Goal: Task Accomplishment & Management: Manage account settings

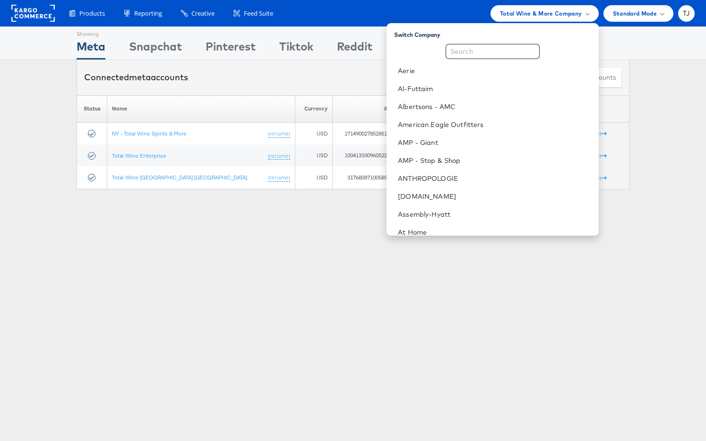
scroll to position [110, 0]
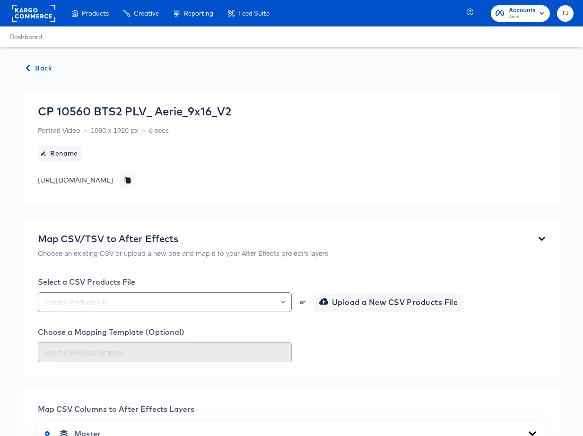
scroll to position [413, 0]
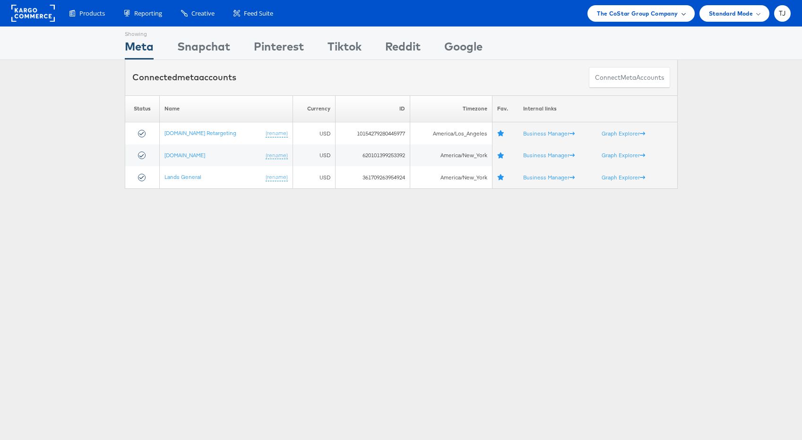
click at [680, 14] on div "The CoStar Group Company" at bounding box center [641, 14] width 88 height 10
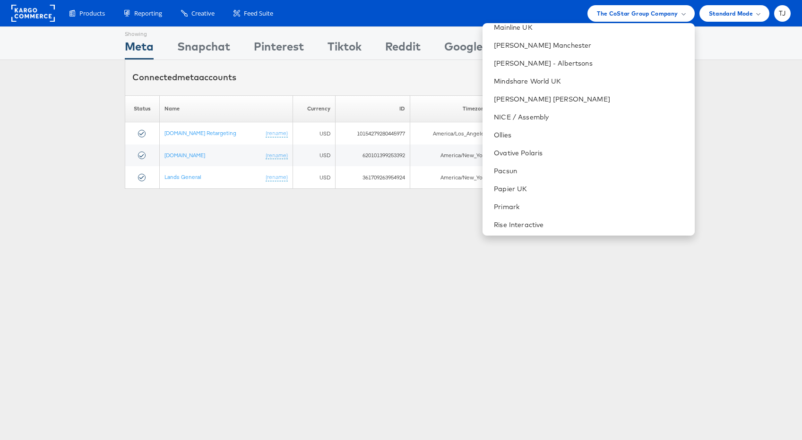
scroll to position [1318, 0]
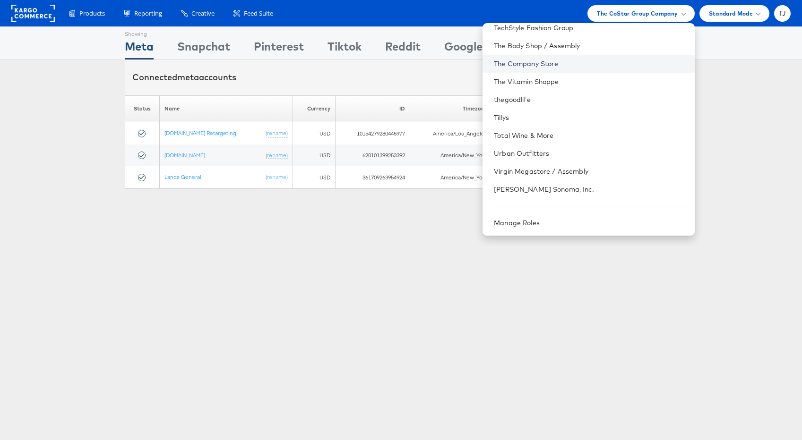
click at [608, 65] on link "The Company Store" at bounding box center [590, 63] width 193 height 9
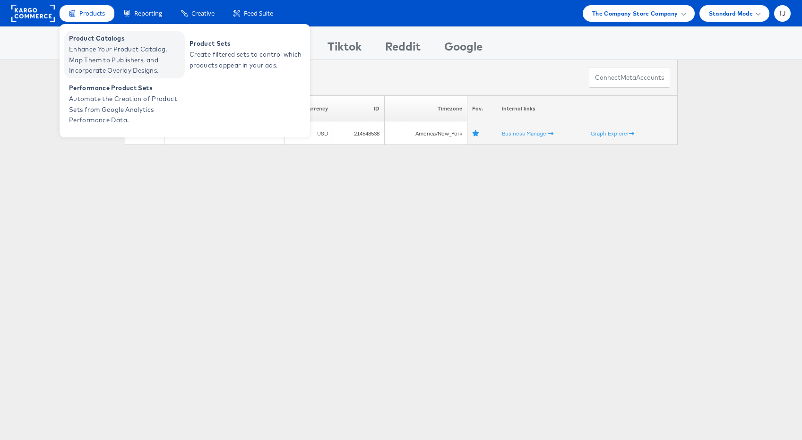
click at [95, 53] on span "Enhance Your Product Catalog, Map Them to Publishers, and Incorporate Overlay D…" at bounding box center [125, 60] width 113 height 32
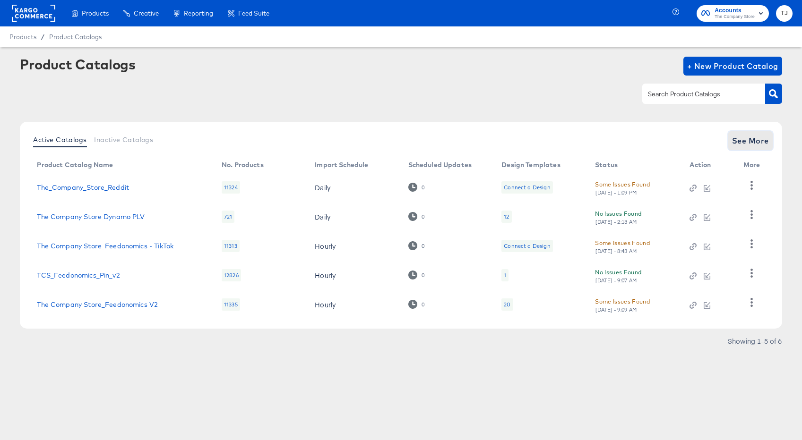
click at [760, 139] on span "See More" at bounding box center [750, 140] width 37 height 13
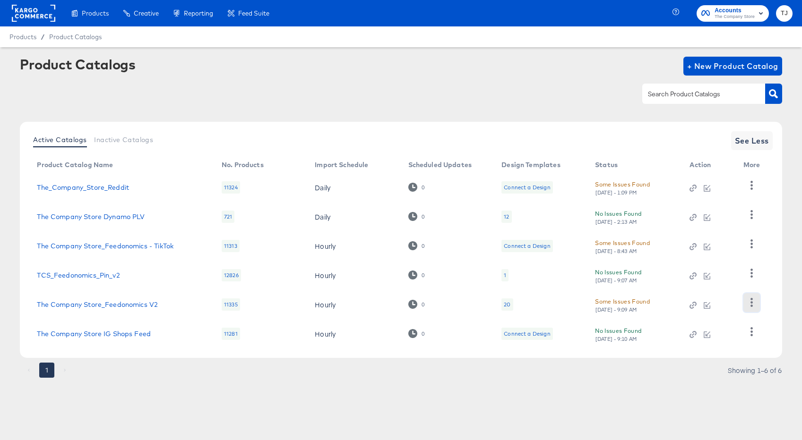
click at [751, 304] on icon "button" at bounding box center [751, 302] width 9 height 9
click at [737, 260] on div "HUD Checks (Internal)" at bounding box center [712, 255] width 94 height 15
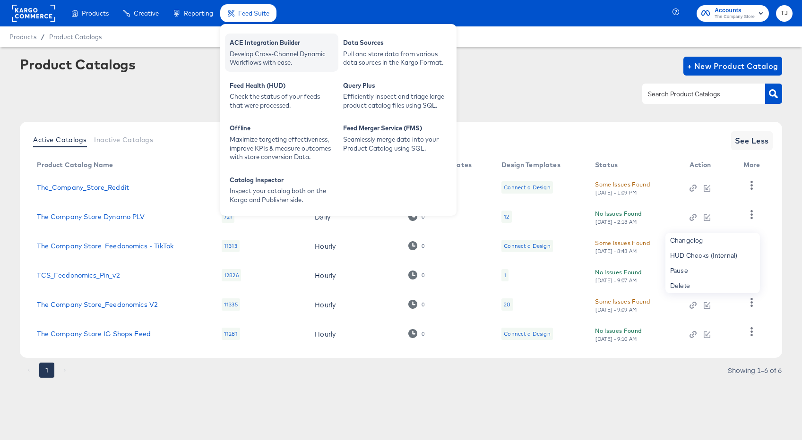
click at [261, 47] on div "ACE Integration Builder" at bounding box center [282, 43] width 104 height 11
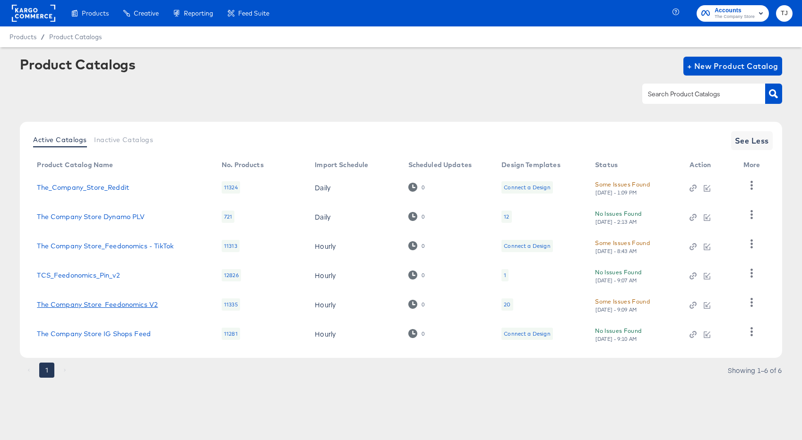
click at [105, 304] on link "The Company Store_Feedonomics V2" at bounding box center [97, 305] width 121 height 8
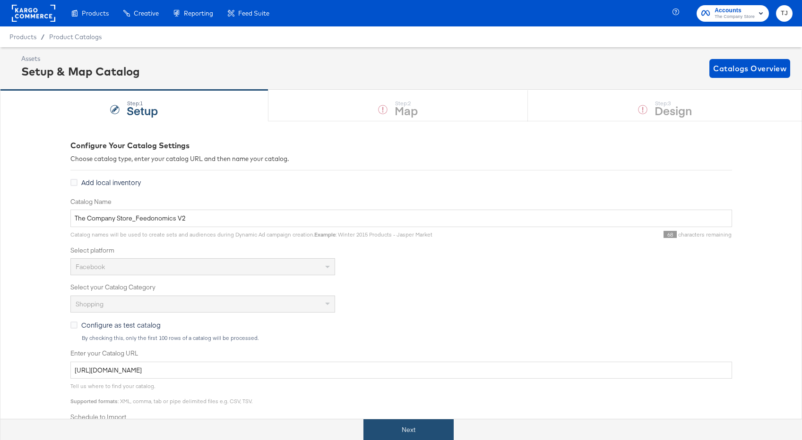
click at [419, 429] on button "Next" at bounding box center [408, 430] width 90 height 21
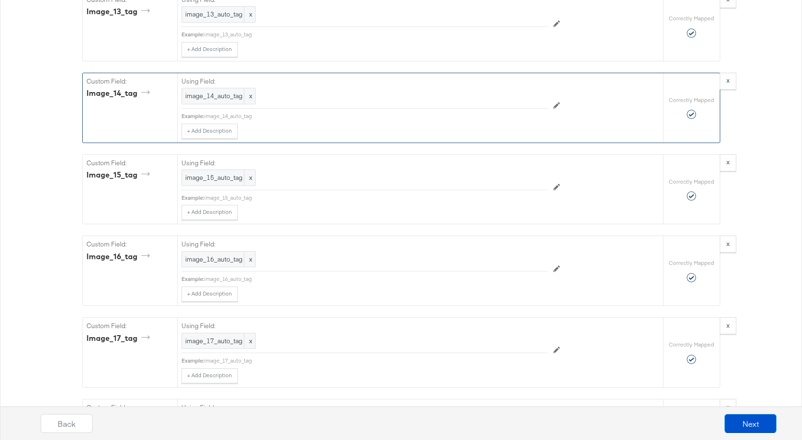
scroll to position [39563, 0]
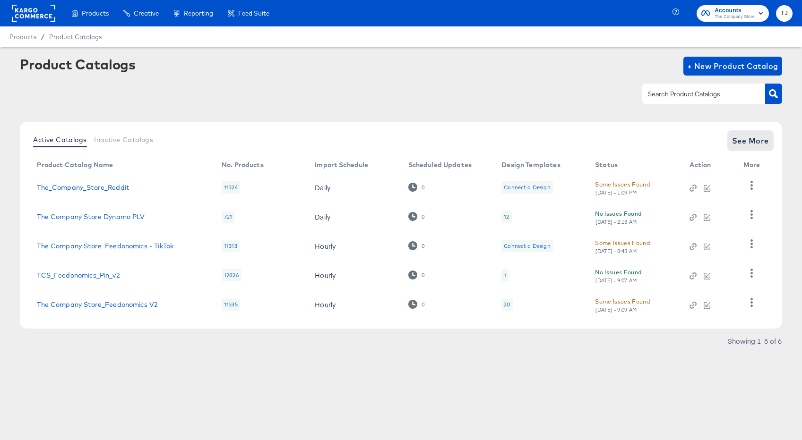
click at [737, 140] on span "See More" at bounding box center [750, 140] width 37 height 13
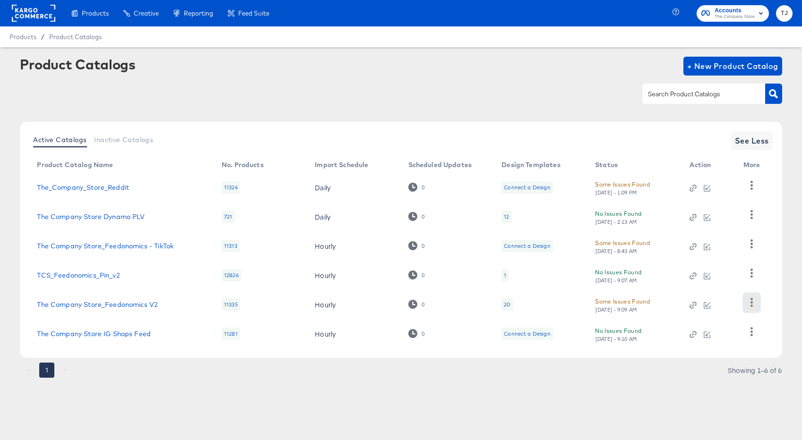
click at [749, 308] on button "button" at bounding box center [751, 302] width 17 height 19
click at [719, 239] on div "Changelog" at bounding box center [712, 240] width 94 height 15
click at [687, 240] on div "Changelog" at bounding box center [712, 240] width 94 height 15
click at [711, 240] on div "Changelog" at bounding box center [712, 240] width 94 height 15
click at [694, 240] on div "Changelog" at bounding box center [712, 240] width 94 height 15
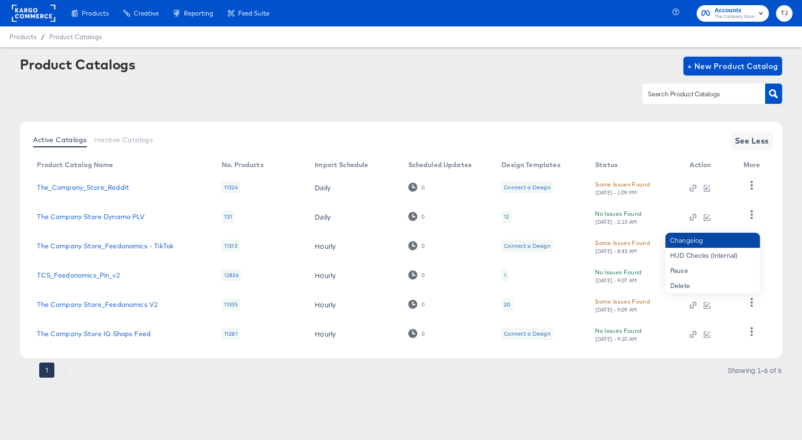
click at [694, 240] on div "Changelog" at bounding box center [712, 240] width 94 height 15
drag, startPoint x: 770, startPoint y: 267, endPoint x: 760, endPoint y: 292, distance: 26.8
click at [770, 267] on td at bounding box center [754, 275] width 36 height 29
drag, startPoint x: 749, startPoint y: 303, endPoint x: 739, endPoint y: 299, distance: 11.2
click at [749, 303] on icon "button" at bounding box center [751, 302] width 9 height 9
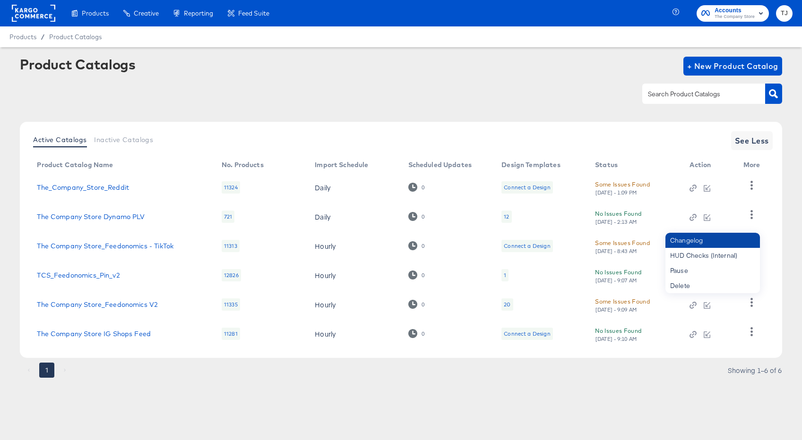
click at [705, 241] on div "Changelog" at bounding box center [712, 240] width 94 height 15
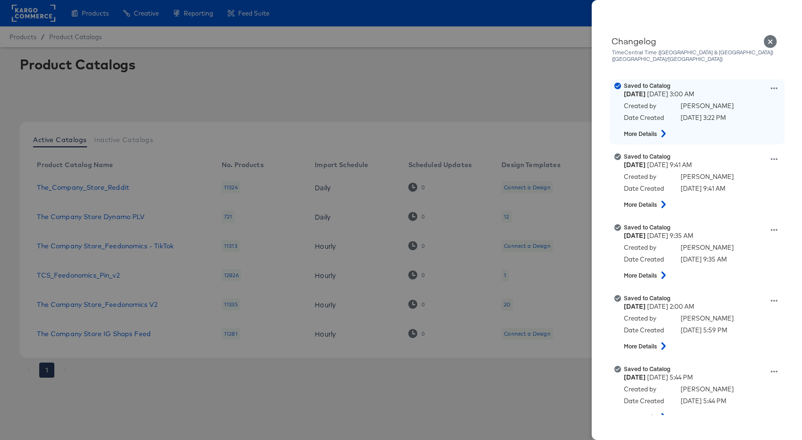
click at [661, 130] on icon at bounding box center [663, 134] width 11 height 8
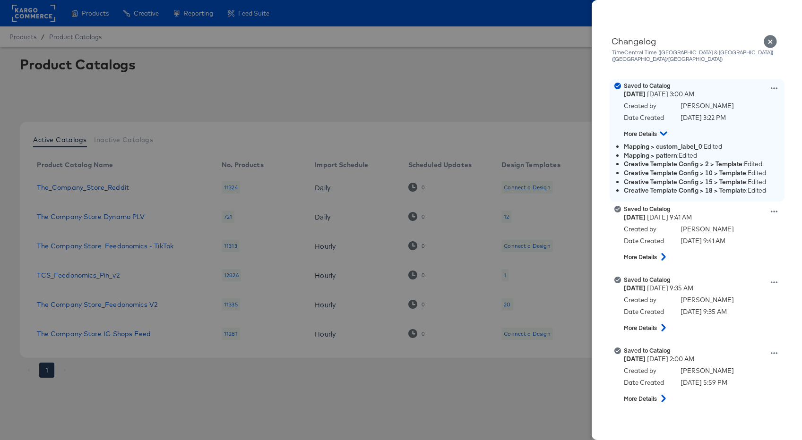
click at [661, 132] on icon at bounding box center [664, 134] width 8 height 4
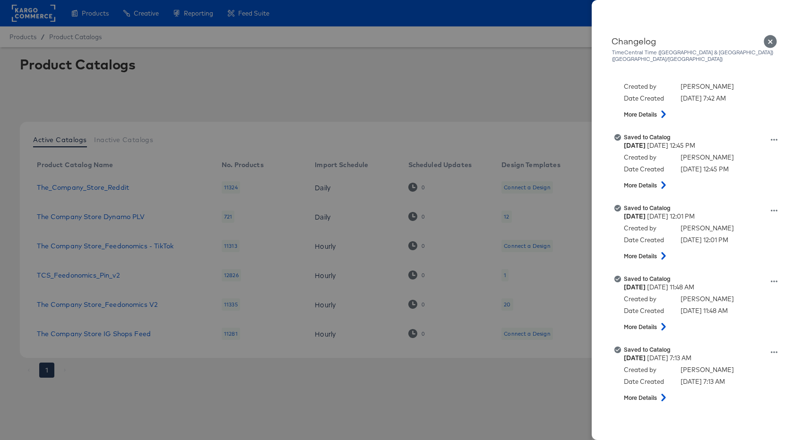
scroll to position [3005, 0]
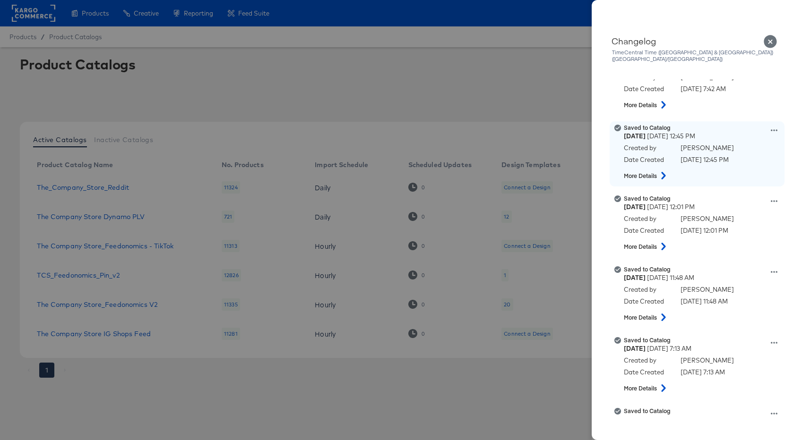
click at [662, 172] on icon at bounding box center [663, 176] width 11 height 8
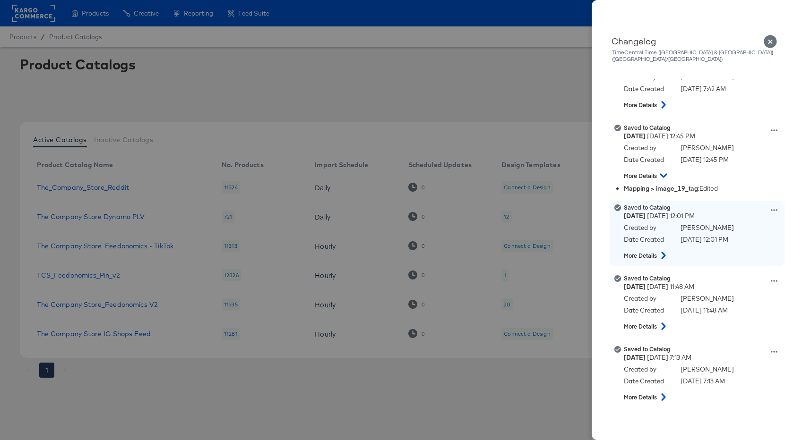
click at [661, 252] on icon at bounding box center [663, 256] width 11 height 8
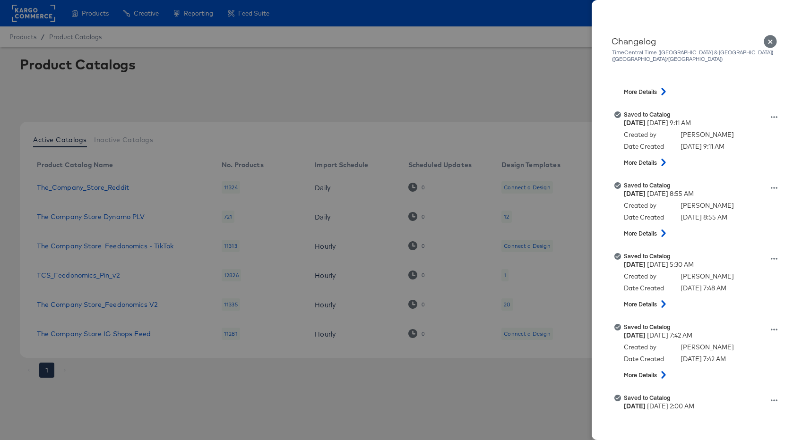
scroll to position [3617, 0]
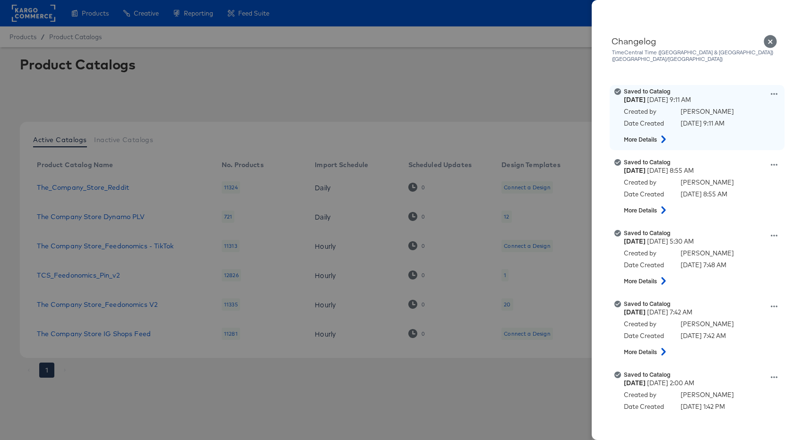
click at [664, 137] on button at bounding box center [663, 139] width 12 height 17
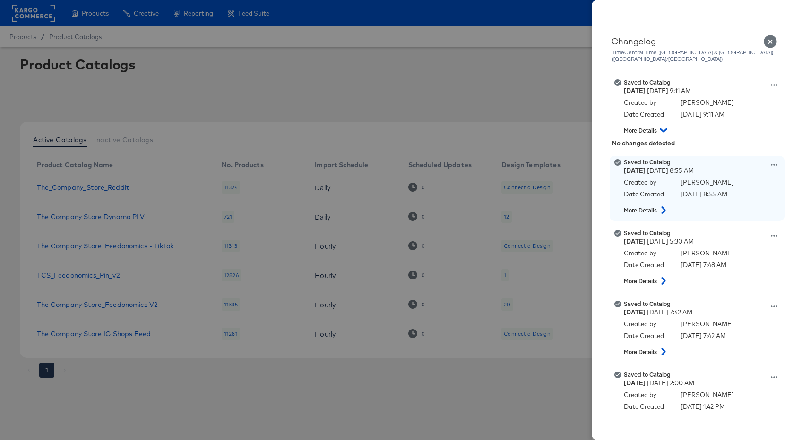
click at [662, 206] on icon at bounding box center [663, 210] width 11 height 8
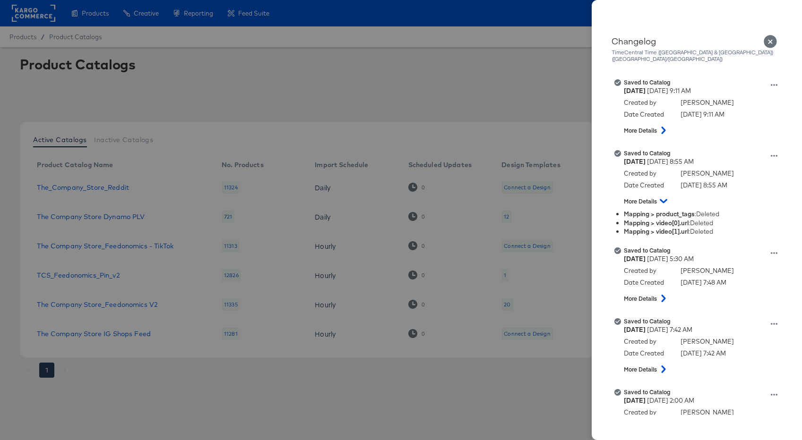
click at [38, 10] on div at bounding box center [401, 220] width 802 height 440
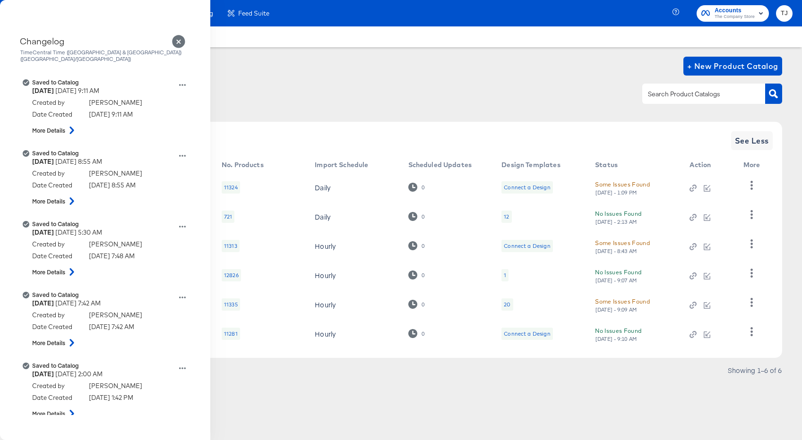
click at [0, 0] on div at bounding box center [0, 0] width 0 height 0
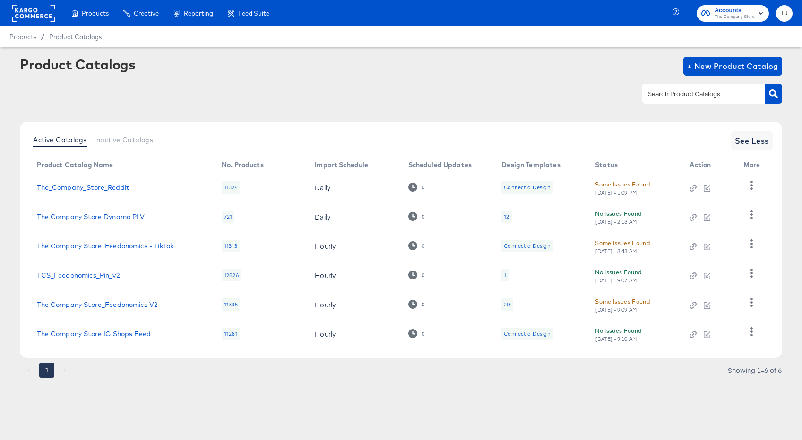
click at [36, 13] on rect at bounding box center [33, 13] width 43 height 17
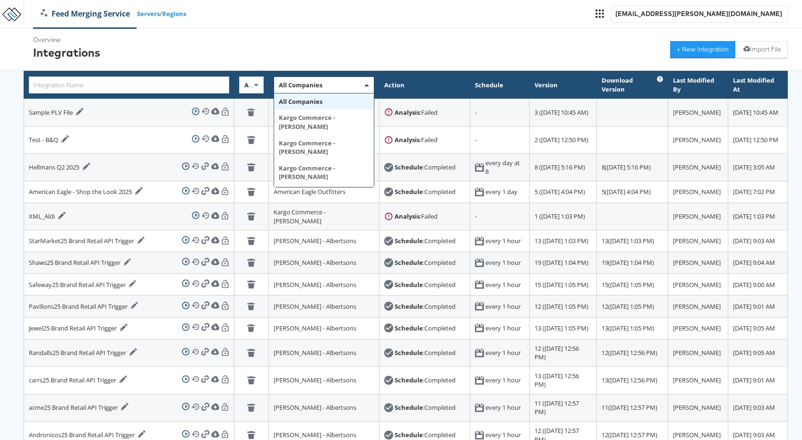
click at [299, 85] on div "All Companies" at bounding box center [324, 85] width 100 height 16
type input "costar"
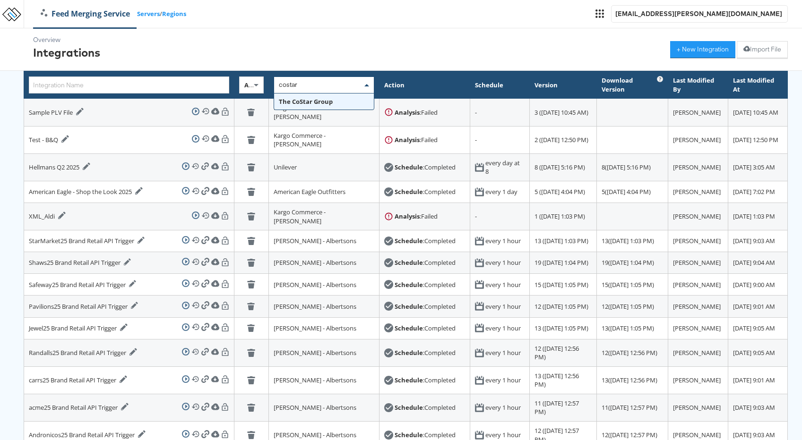
scroll to position [0, 0]
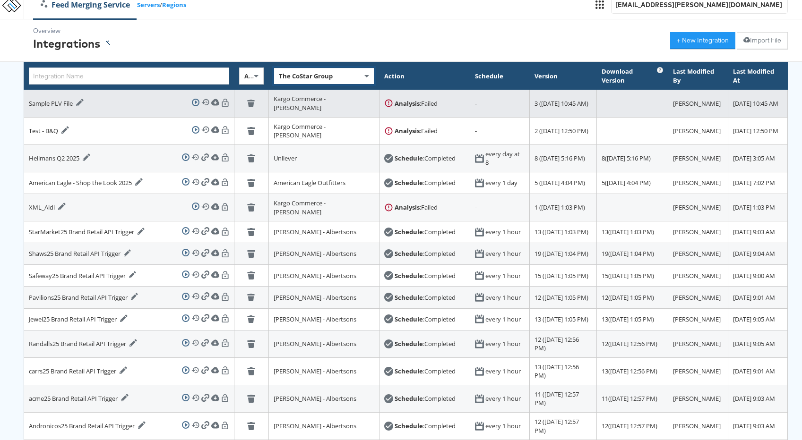
scroll to position [10, 0]
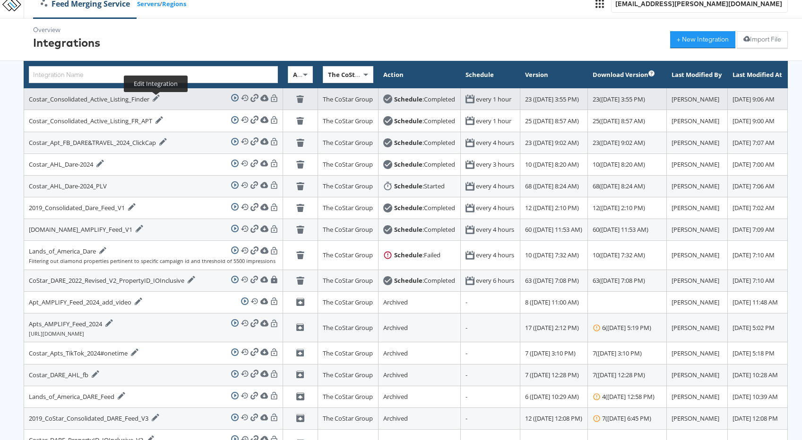
click at [160, 102] on icon at bounding box center [157, 98] width 8 height 8
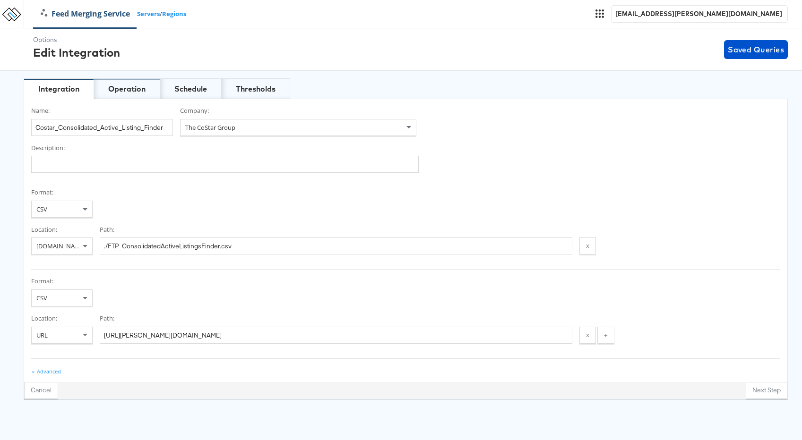
click at [141, 92] on div "Operation" at bounding box center [126, 89] width 37 height 11
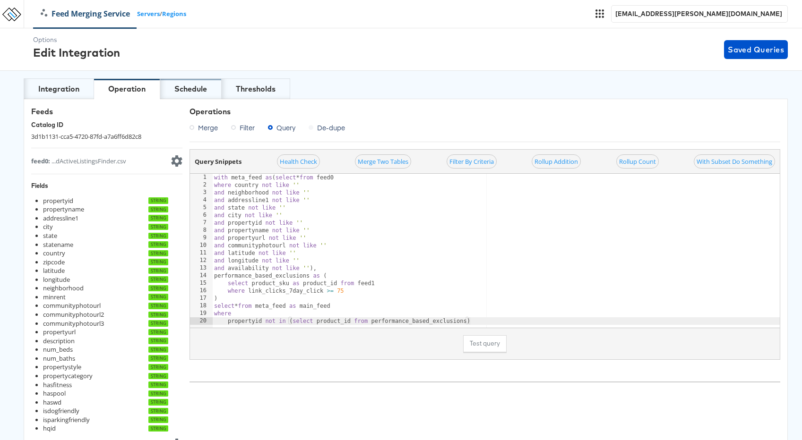
click at [183, 90] on div "Schedule" at bounding box center [190, 89] width 33 height 11
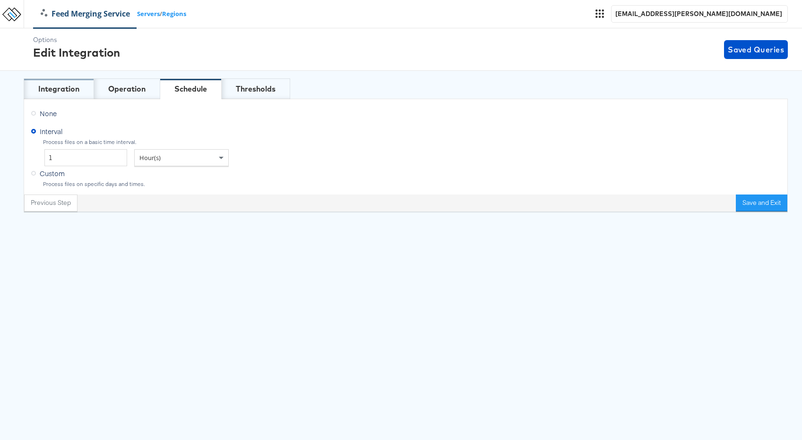
click at [52, 87] on div "Integration" at bounding box center [58, 89] width 41 height 11
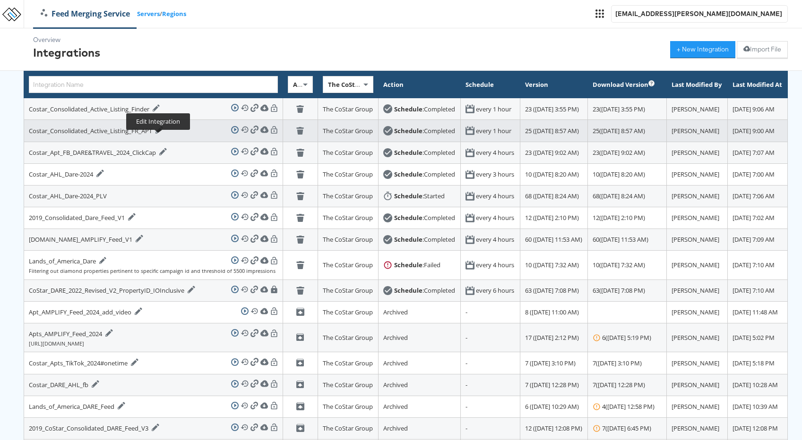
click at [156, 134] on icon at bounding box center [159, 130] width 8 height 8
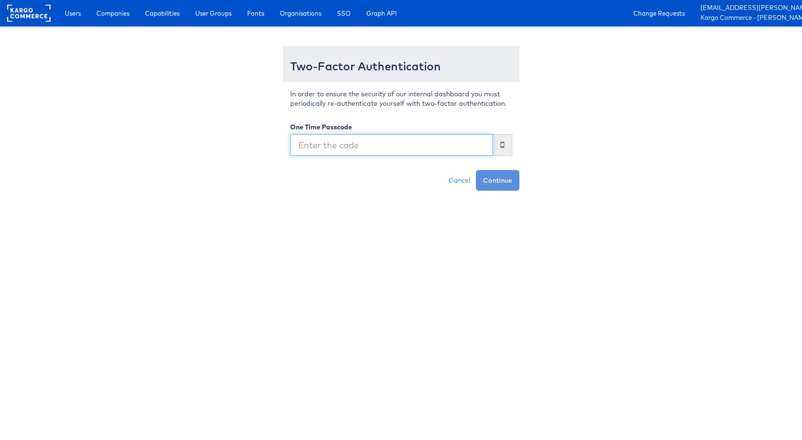
click at [301, 141] on input "text" at bounding box center [391, 145] width 203 height 22
type input "898140"
click at [476, 170] on button "Continue" at bounding box center [497, 180] width 43 height 21
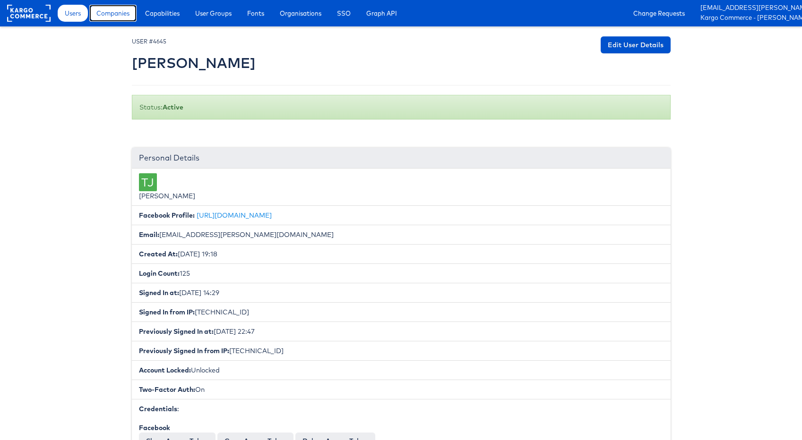
click at [119, 15] on span "Companies" at bounding box center [112, 13] width 33 height 9
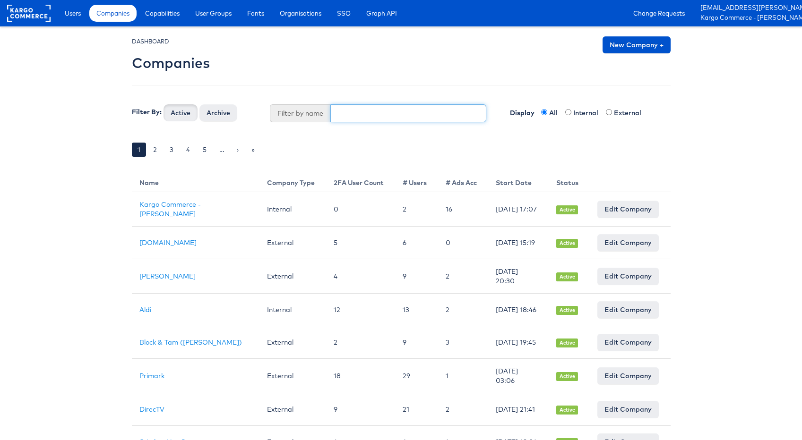
click at [375, 114] on input "text" at bounding box center [408, 113] width 156 height 18
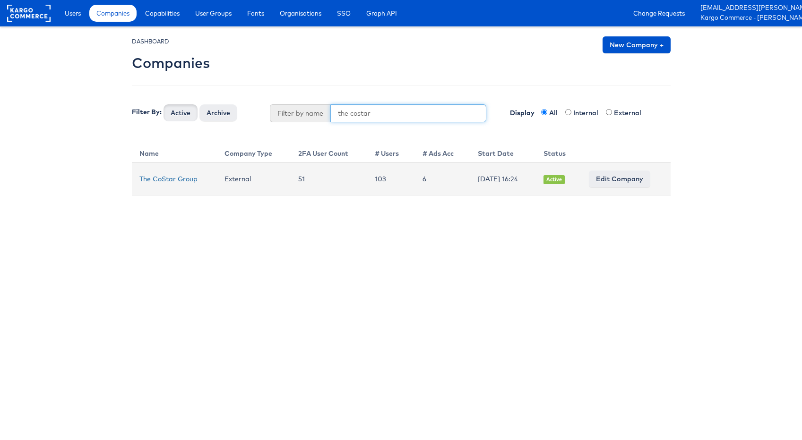
type input "the costar"
click at [164, 176] on link "The CoStar Group" at bounding box center [168, 179] width 58 height 9
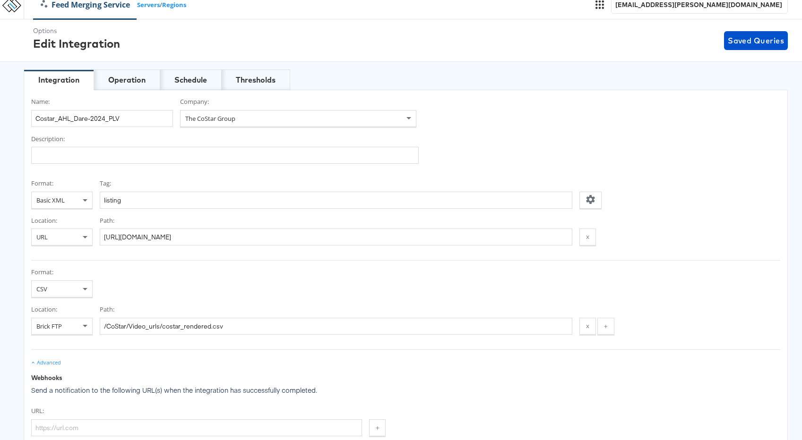
scroll to position [10, 0]
click at [127, 80] on div "Operation" at bounding box center [126, 78] width 37 height 11
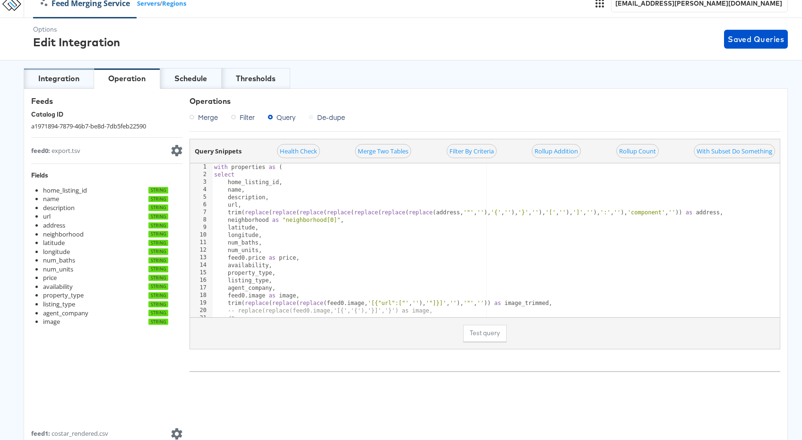
click at [61, 73] on div "Integration" at bounding box center [59, 78] width 70 height 21
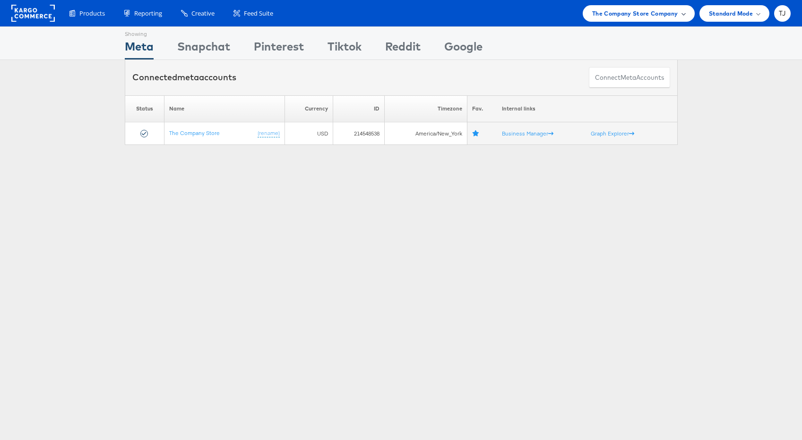
click at [674, 17] on span "The Company Store Company" at bounding box center [635, 14] width 86 height 10
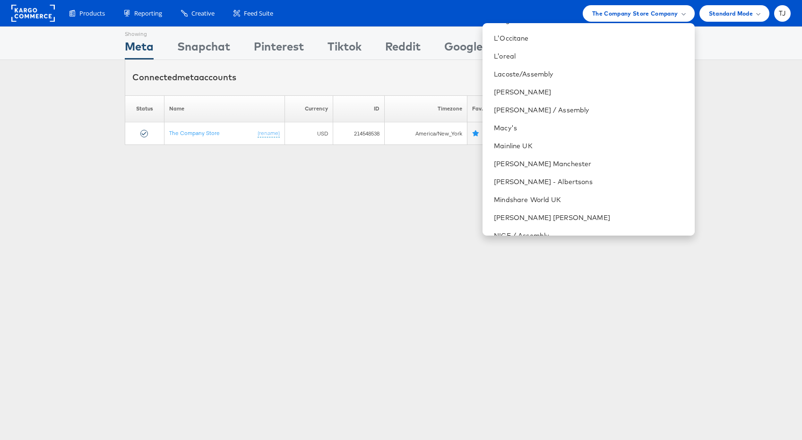
scroll to position [1318, 0]
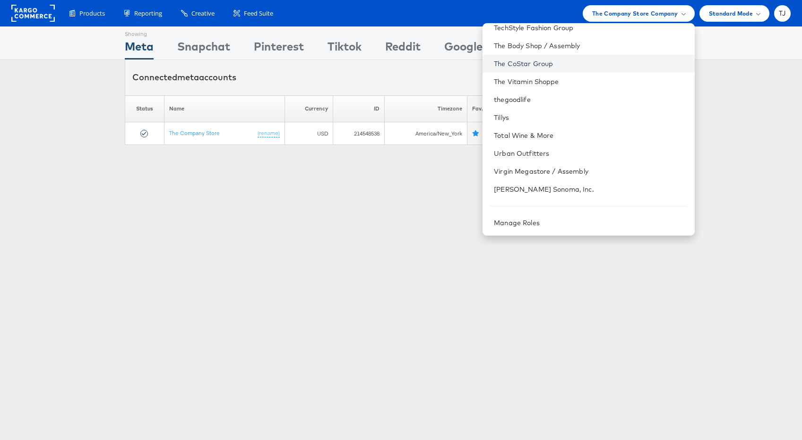
click at [619, 67] on link "The CoStar Group" at bounding box center [590, 63] width 193 height 9
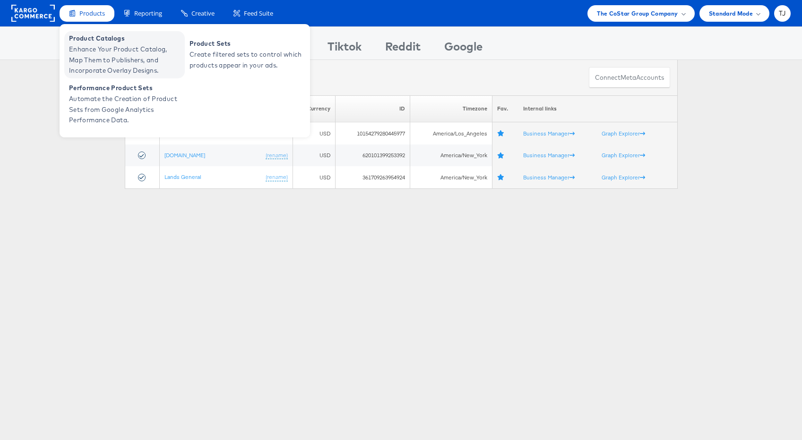
click at [94, 52] on span "Enhance Your Product Catalog, Map Them to Publishers, and Incorporate Overlay D…" at bounding box center [125, 60] width 113 height 32
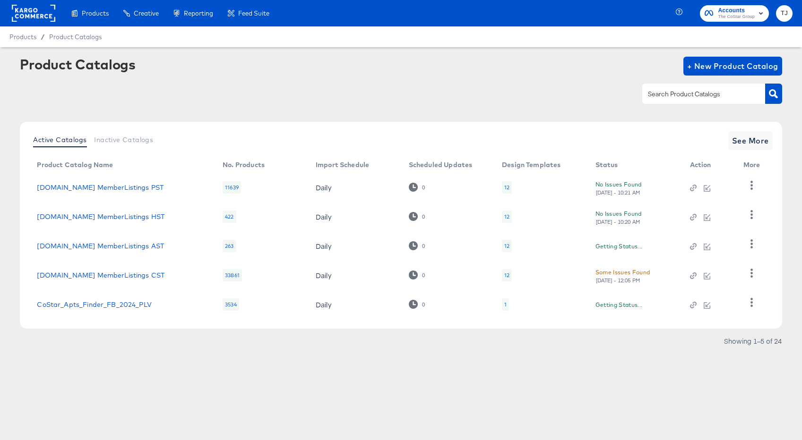
click at [661, 96] on input "text" at bounding box center [696, 94] width 101 height 11
paste input "Costar_Apt_FB_Commerce_Local_2024_ClickCap"
type input "Costar_Apt_FB_Commerce_Local_2024_ClickCap"
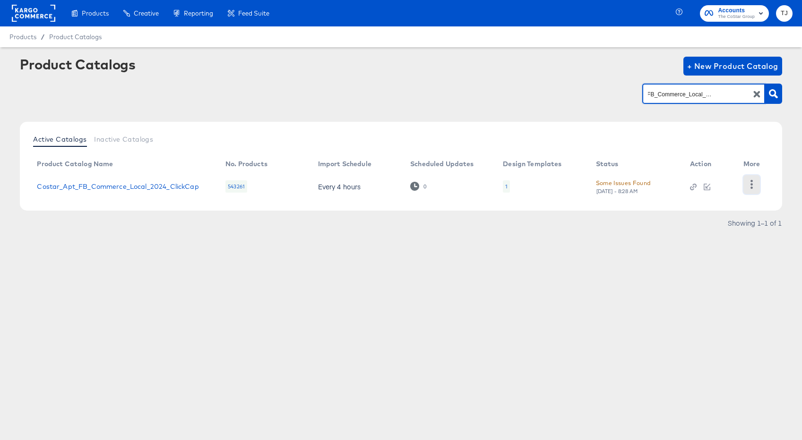
scroll to position [0, 0]
click at [749, 185] on icon "button" at bounding box center [751, 184] width 9 height 9
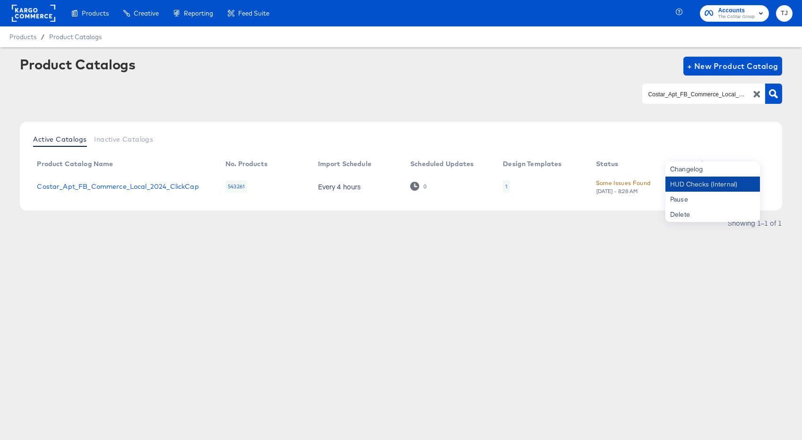
click at [729, 187] on div "HUD Checks (Internal)" at bounding box center [712, 184] width 94 height 15
click at [151, 187] on link "Costar_Apt_FB_Commerce_Local_2024_ClickCap" at bounding box center [118, 187] width 162 height 8
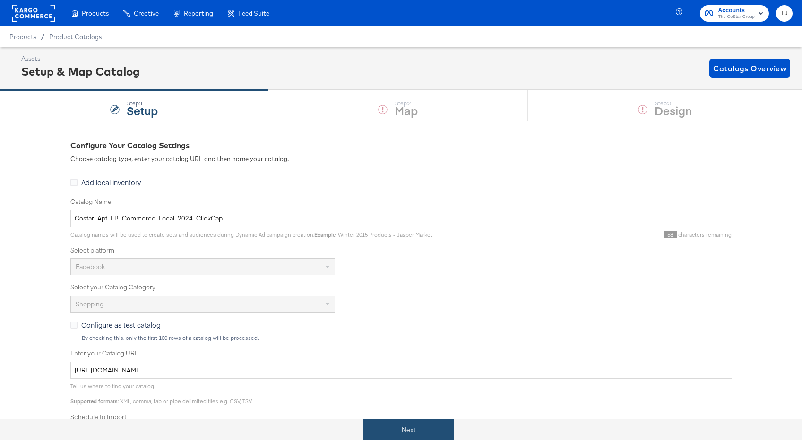
click at [428, 429] on button "Next" at bounding box center [408, 430] width 90 height 21
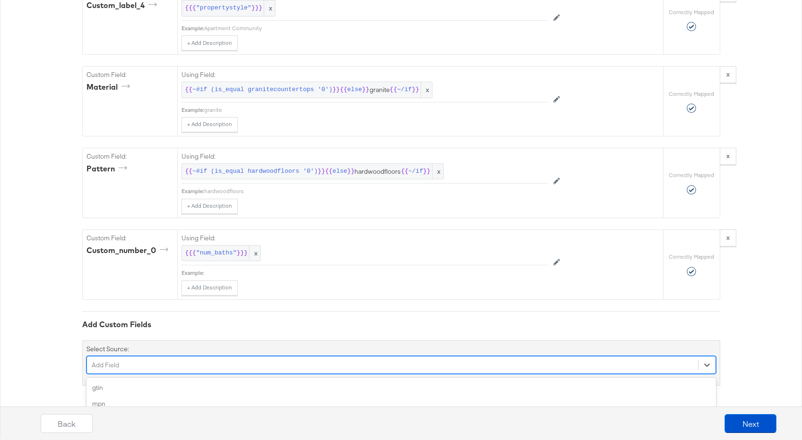
scroll to position [1862, 0]
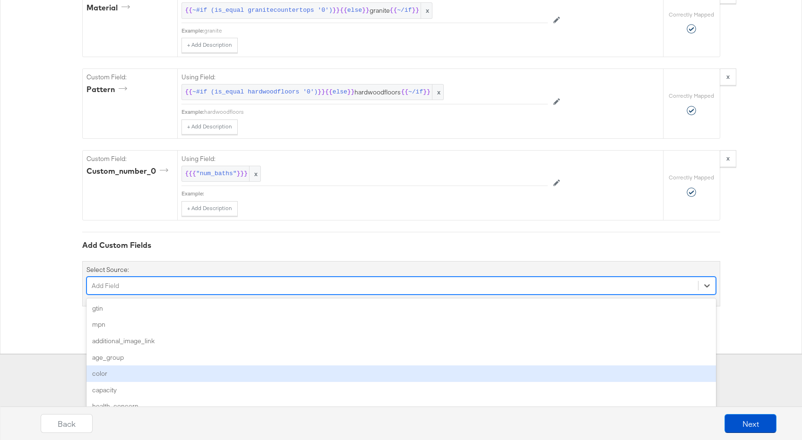
click at [260, 295] on div "option color focused, 5 of 159. 159 results available. Use Up and Down to choos…" at bounding box center [400, 286] width 629 height 18
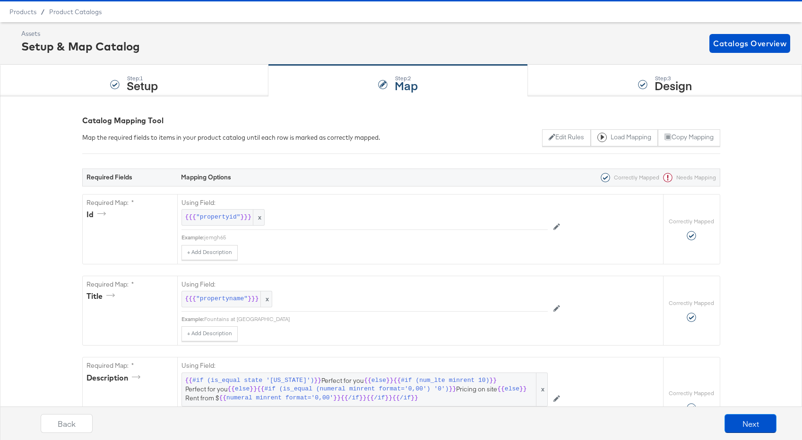
scroll to position [0, 0]
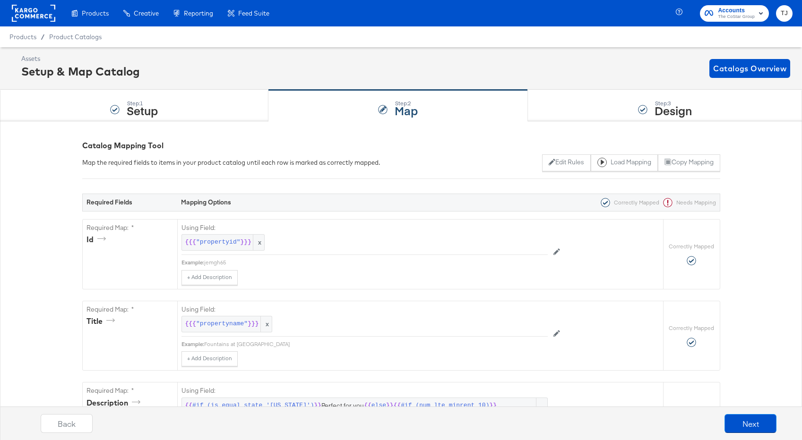
click at [35, 18] on rect at bounding box center [33, 13] width 43 height 17
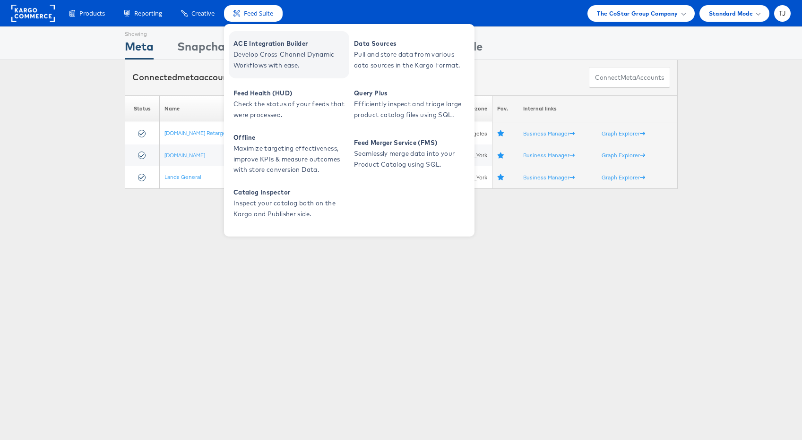
click at [262, 44] on span "ACE Integration Builder" at bounding box center [289, 43] width 113 height 11
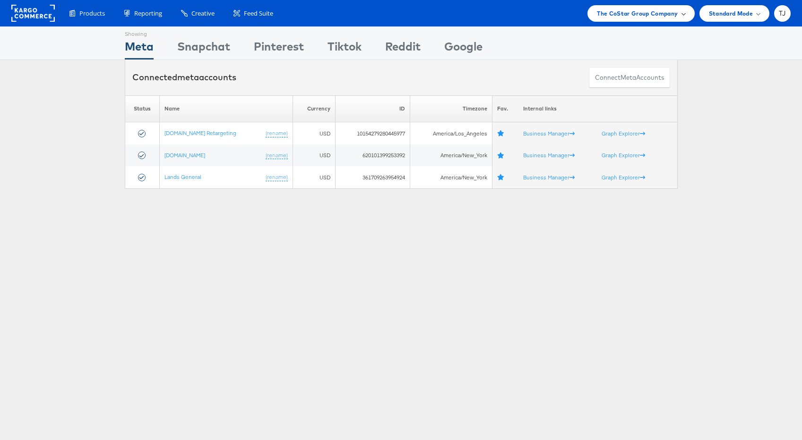
click at [683, 12] on span at bounding box center [683, 13] width 5 height 5
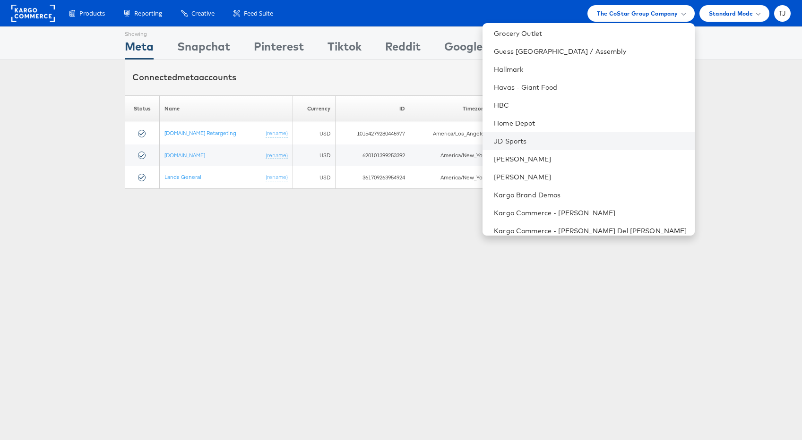
scroll to position [522, 0]
click at [562, 102] on link "HBC" at bounding box center [590, 105] width 193 height 9
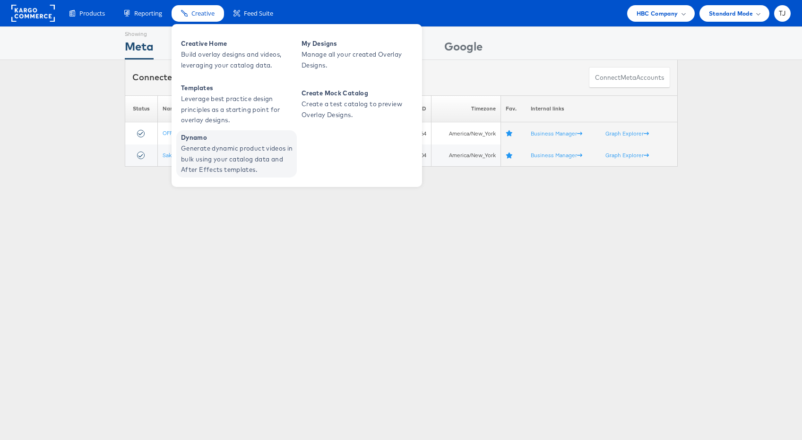
click at [207, 149] on span "Generate dynamic product videos in bulk using your catalog data and After Effec…" at bounding box center [237, 159] width 113 height 32
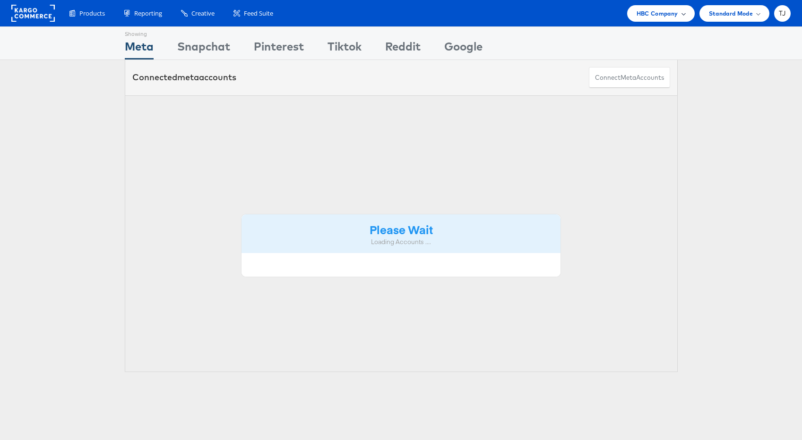
click at [663, 14] on span "HBC Company" at bounding box center [657, 14] width 42 height 10
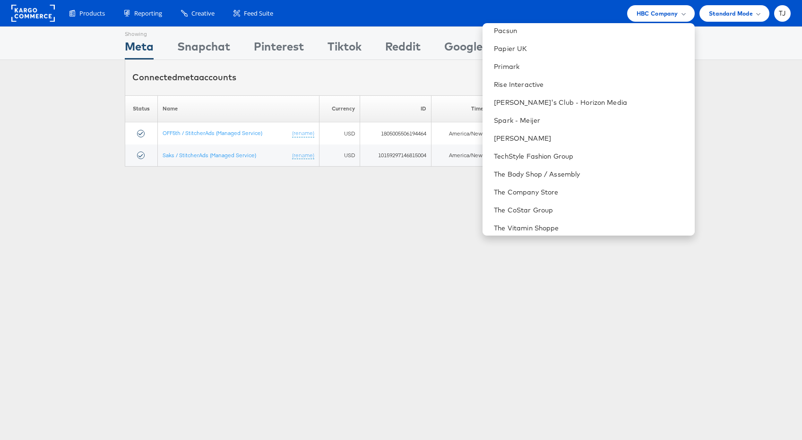
scroll to position [1318, 0]
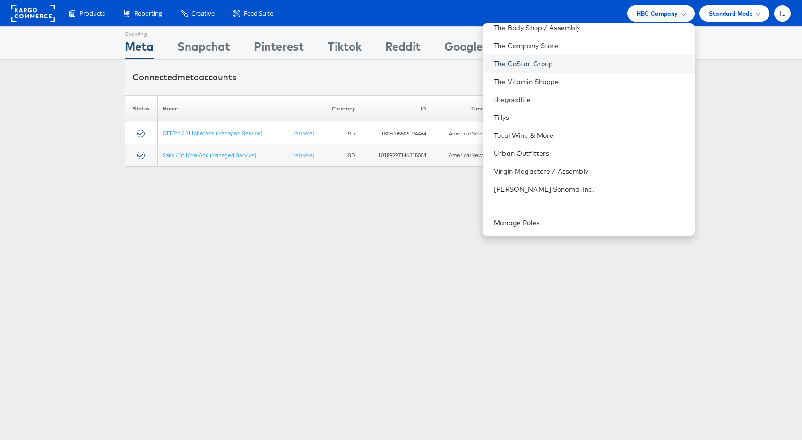
click at [611, 61] on link "The CoStar Group" at bounding box center [590, 63] width 193 height 9
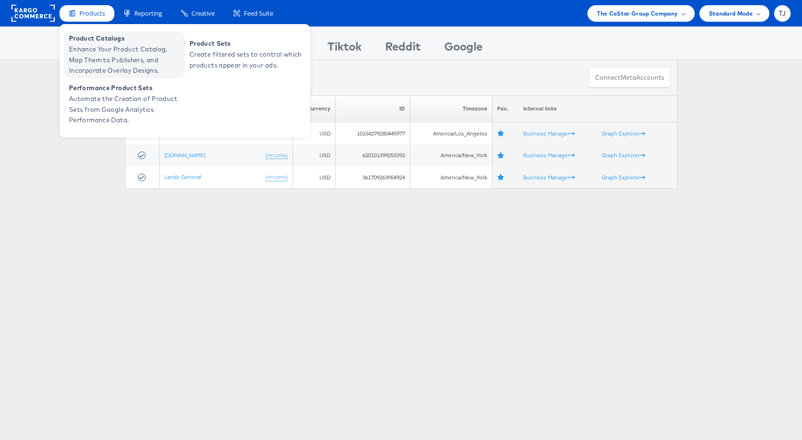
click at [88, 48] on span "Enhance Your Product Catalog, Map Them to Publishers, and Incorporate Overlay D…" at bounding box center [125, 60] width 113 height 32
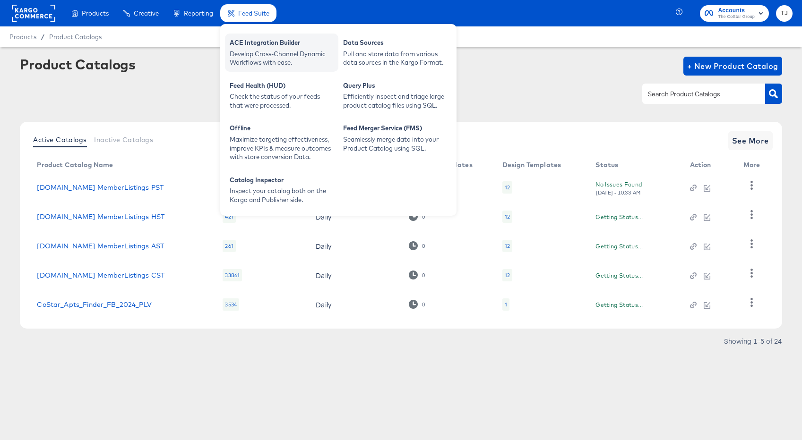
click at [256, 50] on div "Develop Cross-Channel Dynamic Workflows with ease." at bounding box center [282, 58] width 104 height 17
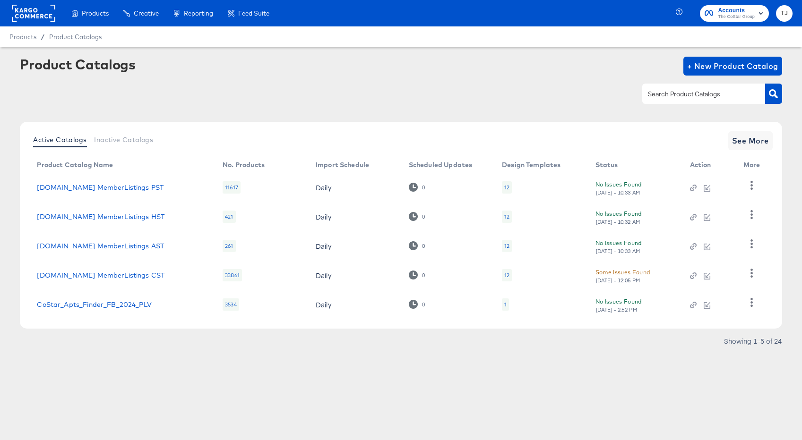
click at [25, 14] on rect at bounding box center [33, 13] width 43 height 17
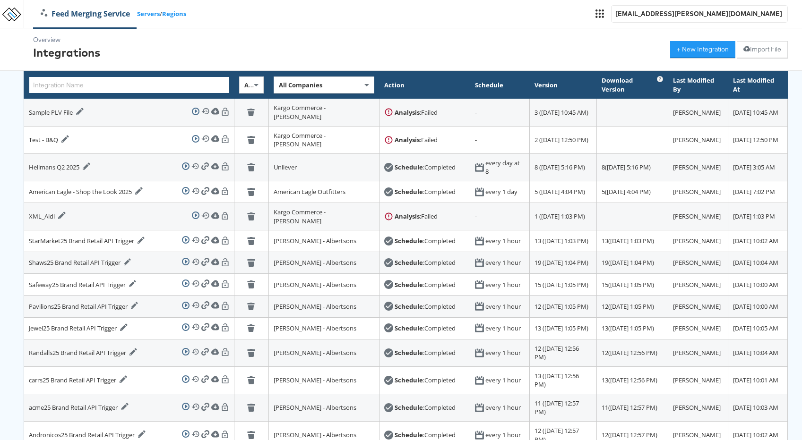
click at [129, 88] on input "text" at bounding box center [129, 85] width 200 height 17
paste input "Apts.com_AMPLIFY_Feed_V1"
type input "Apts.com_AMPLIFY_Feed_V1"
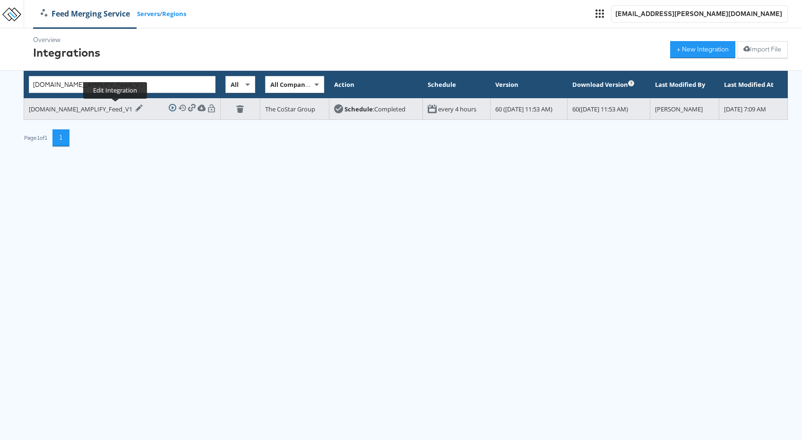
click at [134, 108] on div at bounding box center [138, 108] width 9 height 8
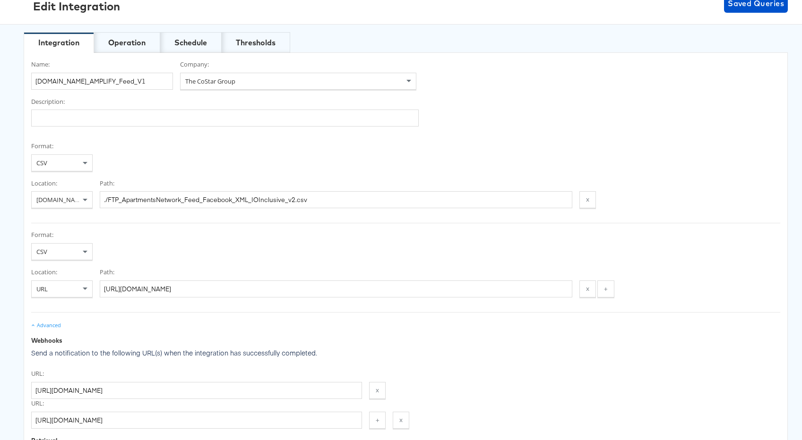
scroll to position [0, 33]
click at [120, 44] on div "Operation" at bounding box center [126, 42] width 37 height 11
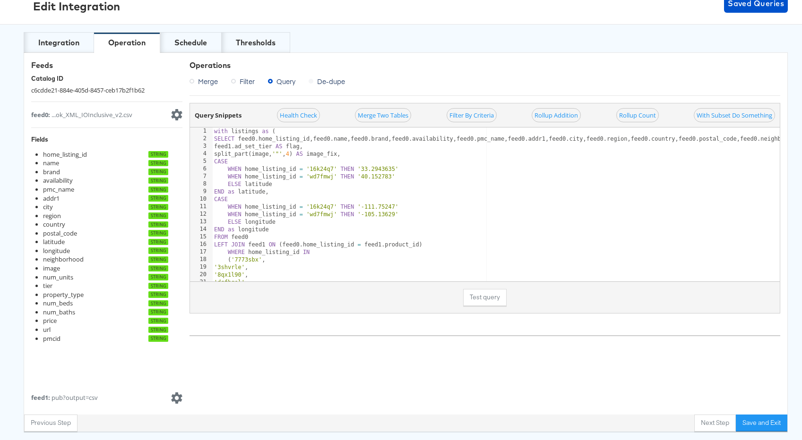
click at [81, 397] on div "feed1 : pub?output=csv" at bounding box center [64, 398] width 67 height 9
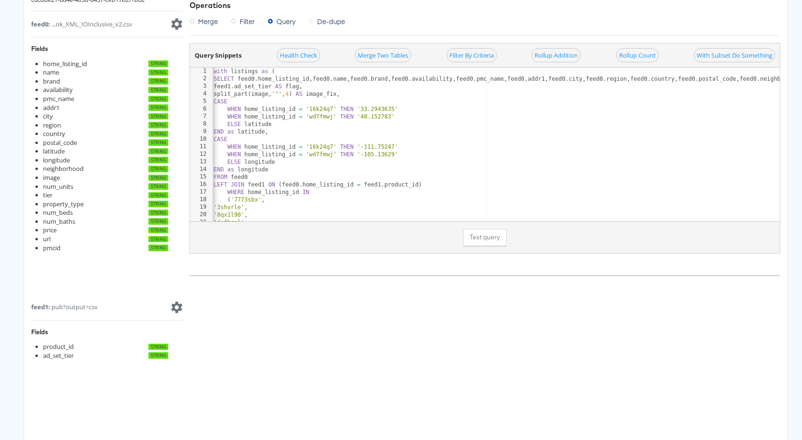
scroll to position [0, 0]
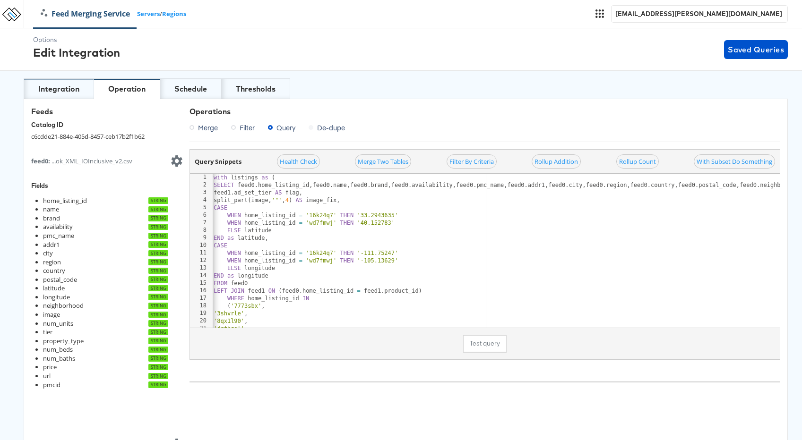
drag, startPoint x: 54, startPoint y: 85, endPoint x: 76, endPoint y: 99, distance: 25.3
click at [54, 85] on div "Integration" at bounding box center [58, 89] width 41 height 11
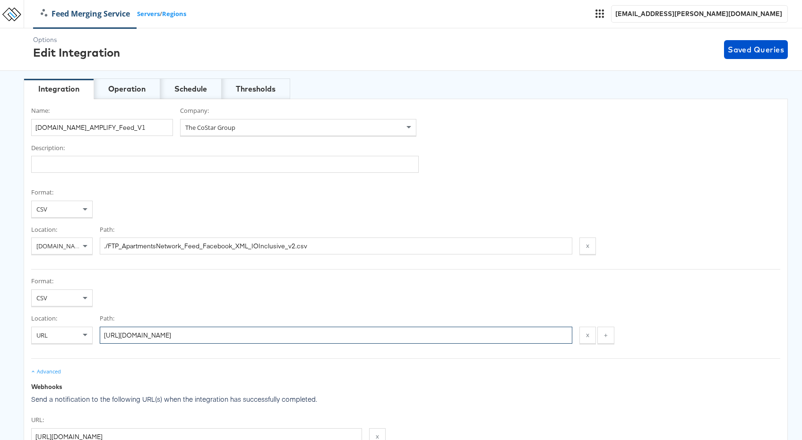
scroll to position [0, 33]
drag, startPoint x: 104, startPoint y: 336, endPoint x: 641, endPoint y: 338, distance: 536.7
click at [641, 338] on div "Location: URL Path: https://docs.google.com/spreadsheets/d/e/2PACX-1vTeGKTokfvb…" at bounding box center [405, 329] width 749 height 30
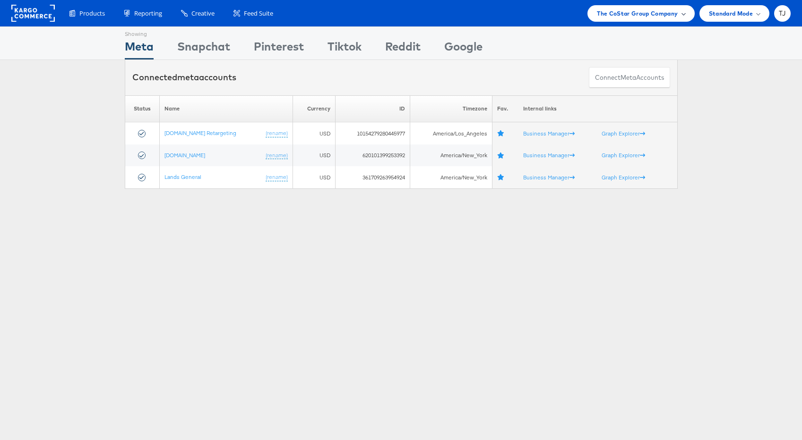
click at [681, 12] on span at bounding box center [683, 13] width 5 height 5
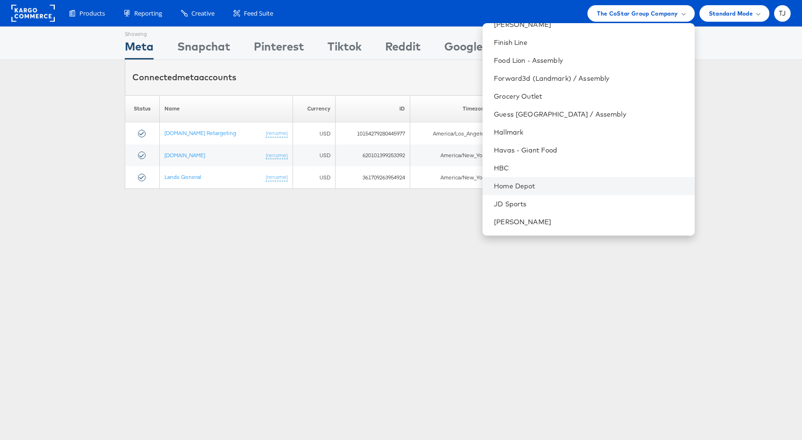
scroll to position [508, 0]
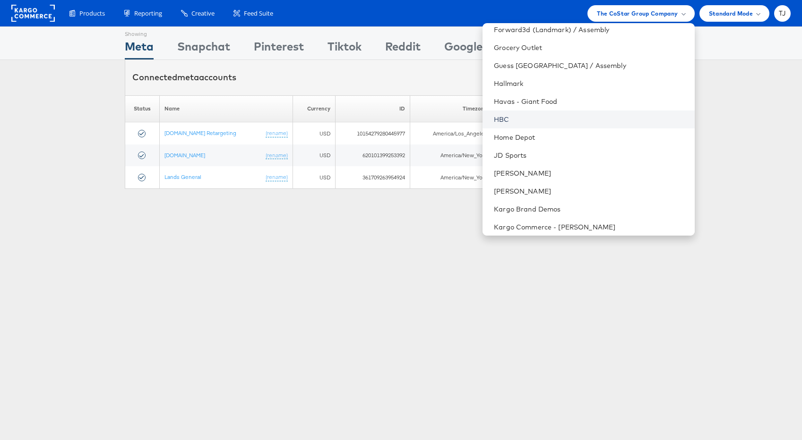
click at [587, 121] on link "HBC" at bounding box center [590, 119] width 193 height 9
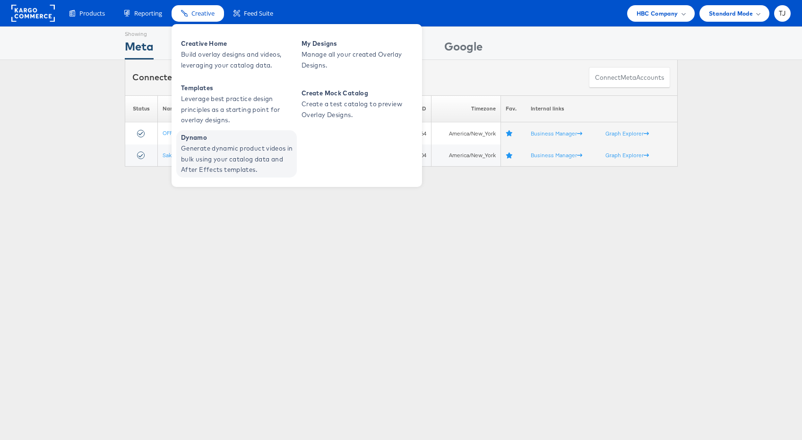
click at [193, 140] on span "Dynamo" at bounding box center [237, 137] width 113 height 11
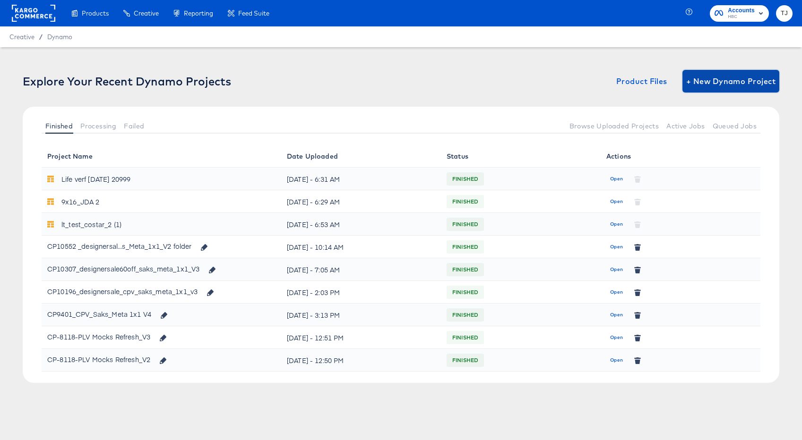
click at [737, 82] on span "+ New Dynamo Project" at bounding box center [730, 81] width 89 height 13
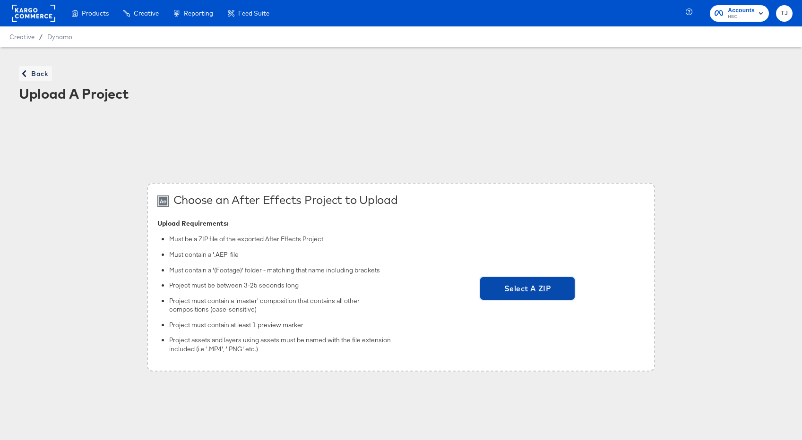
click at [537, 291] on span "Select A ZIP" at bounding box center [527, 288] width 87 height 13
click at [527, 290] on input "Select A ZIP" at bounding box center [527, 290] width 0 height 0
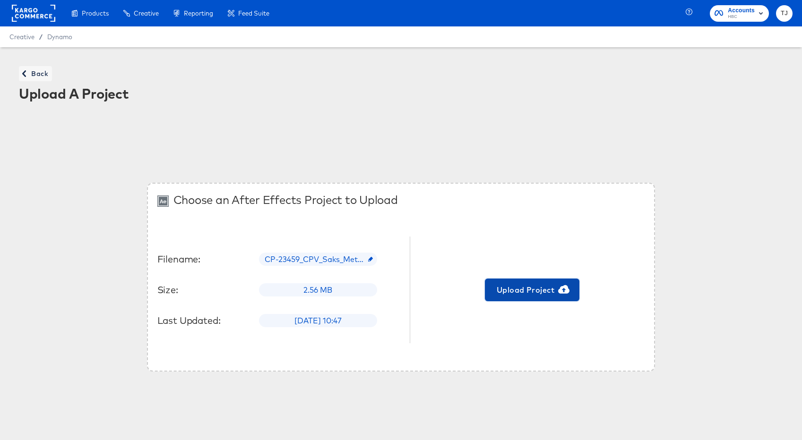
click at [541, 290] on span "Upload Project" at bounding box center [531, 289] width 87 height 13
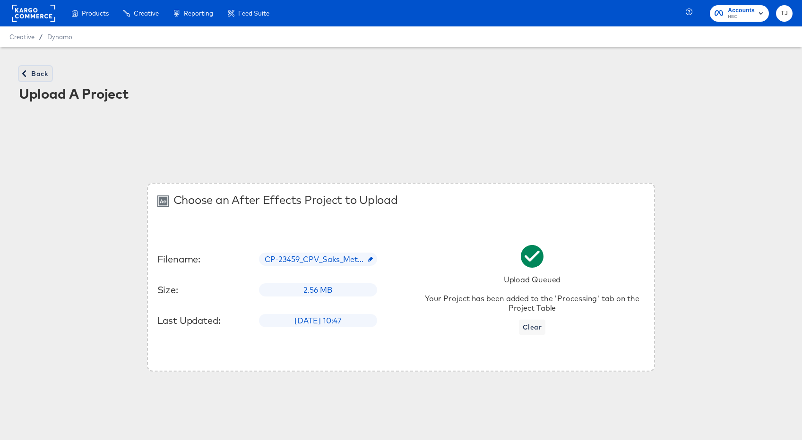
click at [38, 74] on span "Back" at bounding box center [36, 74] width 26 height 12
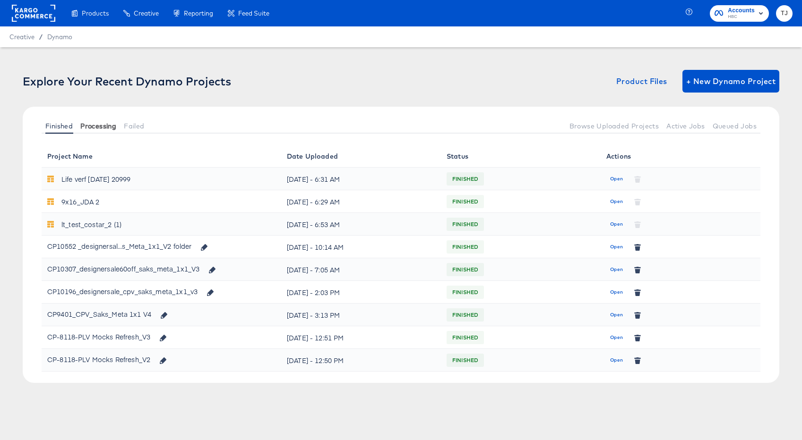
click at [101, 125] on span "Processing" at bounding box center [98, 126] width 36 height 8
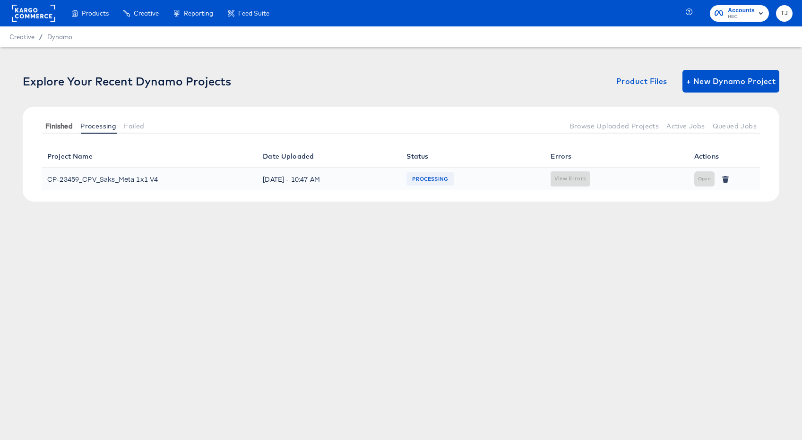
click at [52, 124] on span "Finished" at bounding box center [58, 126] width 27 height 8
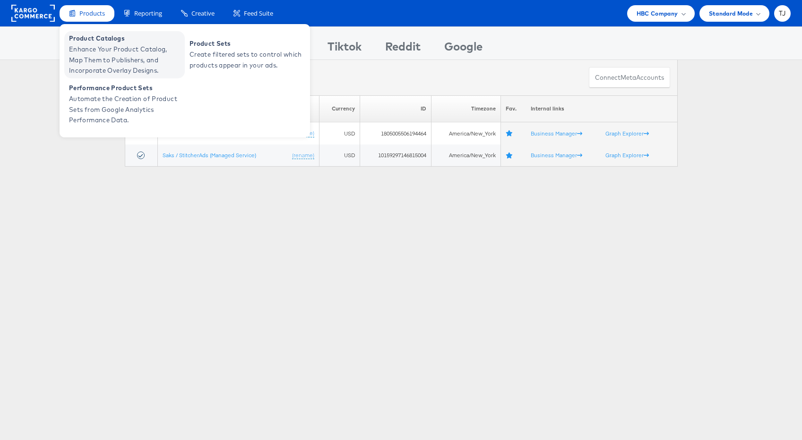
click at [86, 44] on span "Enhance Your Product Catalog, Map Them to Publishers, and Incorporate Overlay D…" at bounding box center [125, 60] width 113 height 32
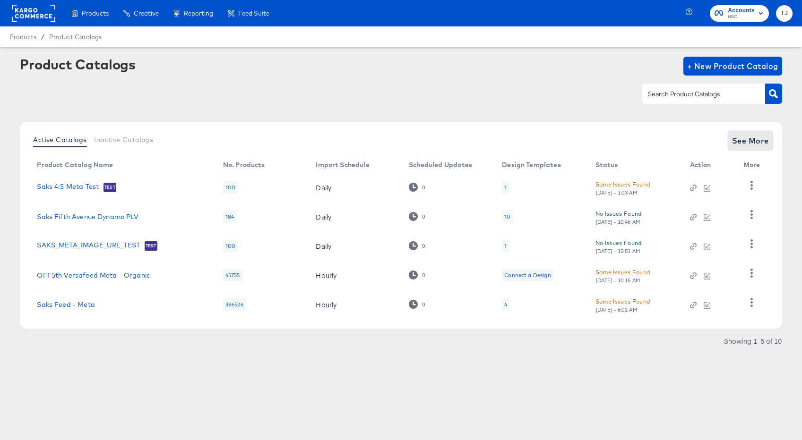
click at [750, 138] on span "See More" at bounding box center [750, 140] width 37 height 13
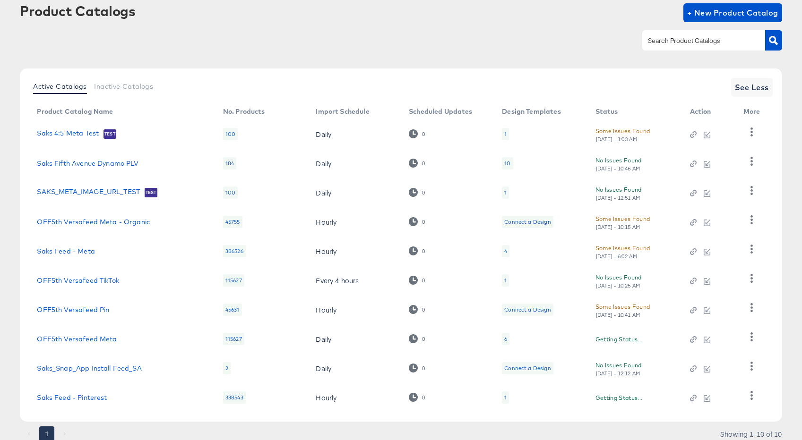
scroll to position [88, 0]
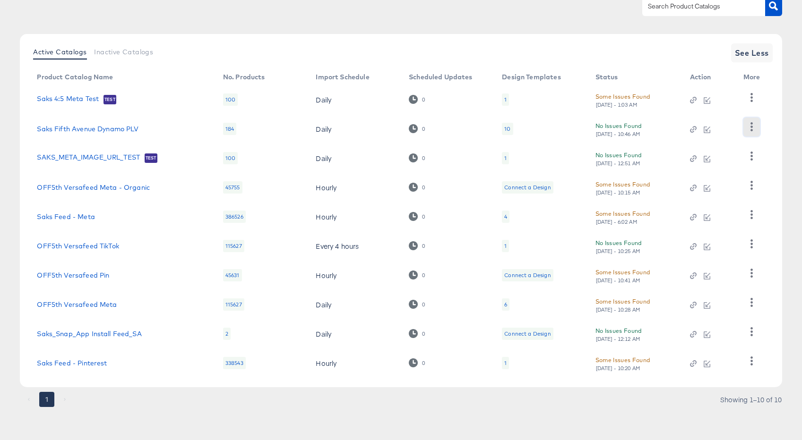
click at [752, 128] on icon "button" at bounding box center [751, 126] width 9 height 9
click at [723, 159] on div "HUD Checks (Internal)" at bounding box center [712, 161] width 94 height 15
click at [113, 128] on link "Saks Fifth Avenue Dynamo PLV" at bounding box center [88, 129] width 102 height 8
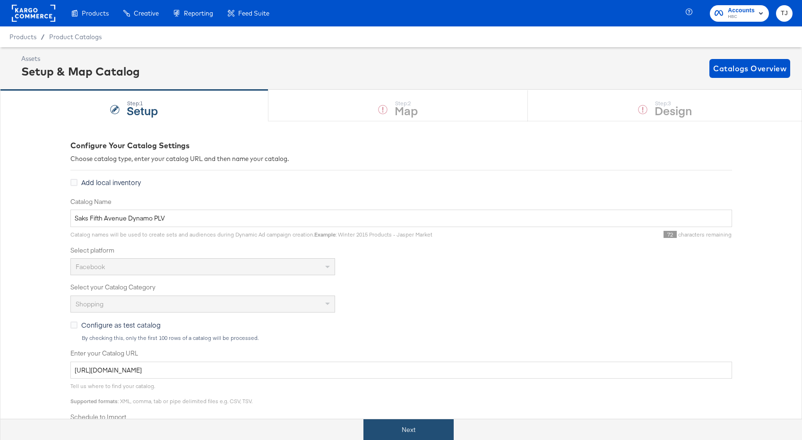
click at [409, 436] on button "Next" at bounding box center [408, 430] width 90 height 21
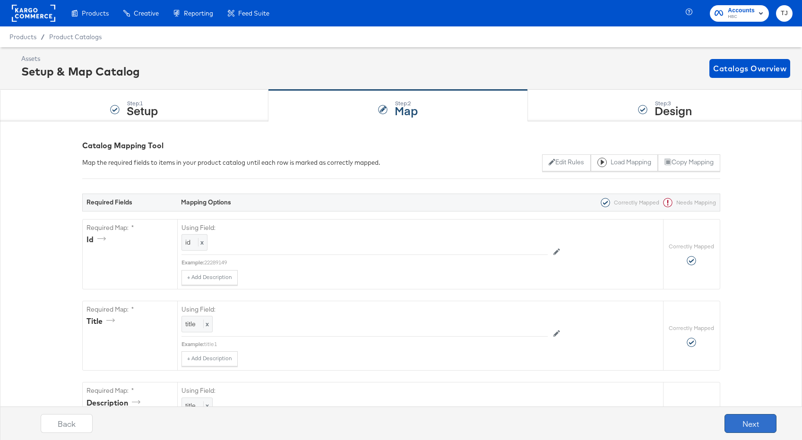
click at [744, 424] on button "Next" at bounding box center [750, 423] width 52 height 19
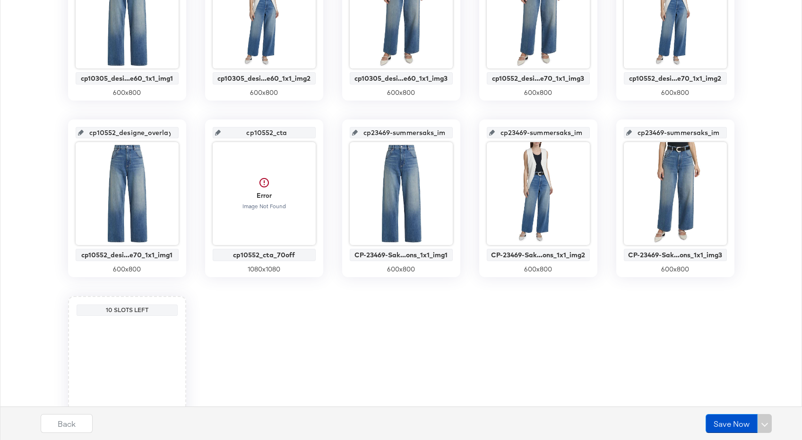
scroll to position [282, 0]
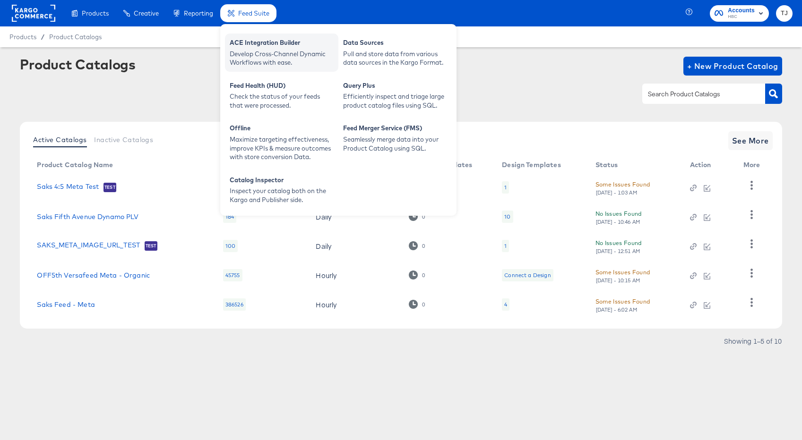
click at [249, 43] on div "ACE Integration Builder" at bounding box center [282, 43] width 104 height 11
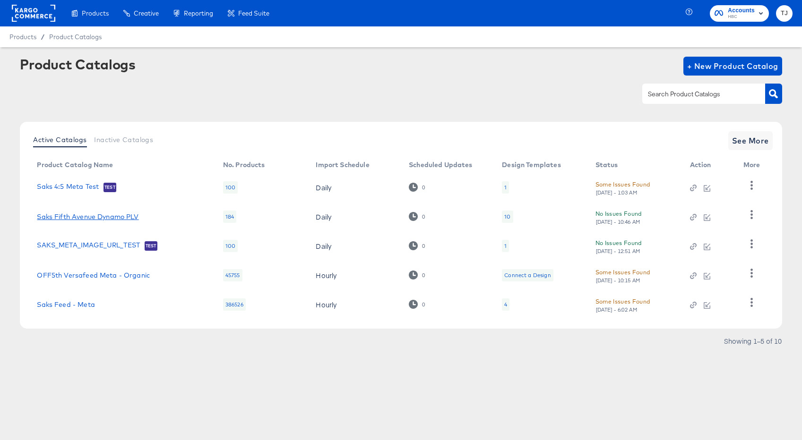
click at [89, 217] on link "Saks Fifth Avenue Dynamo PLV" at bounding box center [88, 217] width 102 height 8
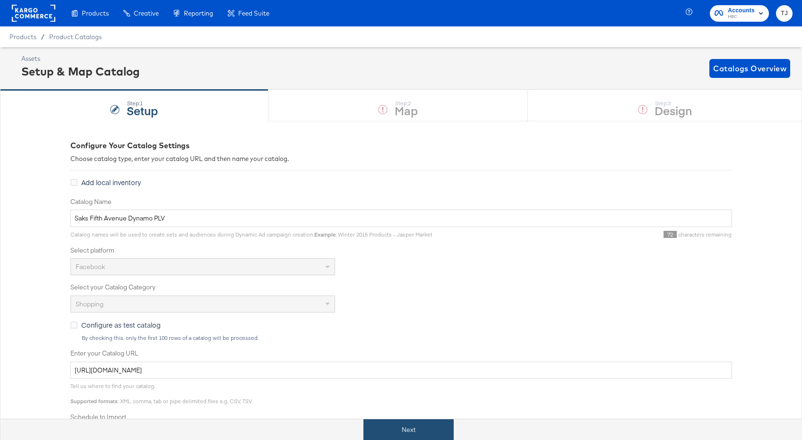
click at [405, 434] on button "Next" at bounding box center [408, 430] width 90 height 21
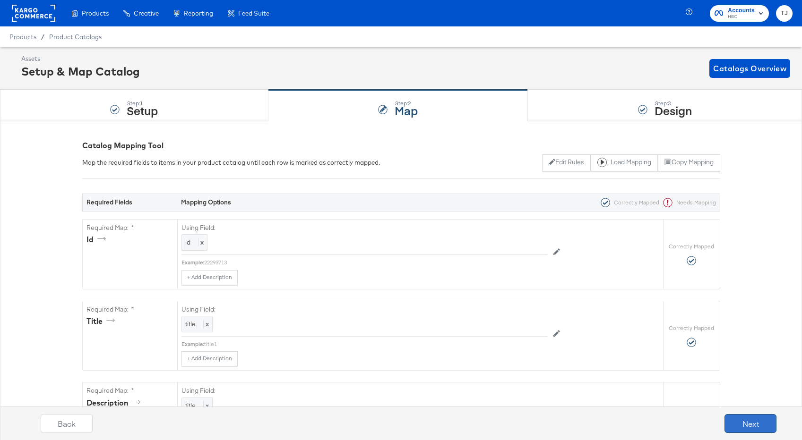
click at [746, 422] on button "Next" at bounding box center [750, 423] width 52 height 19
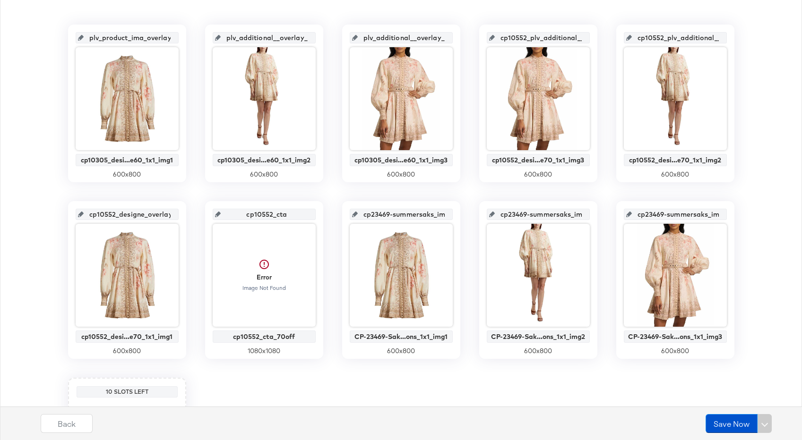
scroll to position [197, 0]
